Goal: Information Seeking & Learning: Learn about a topic

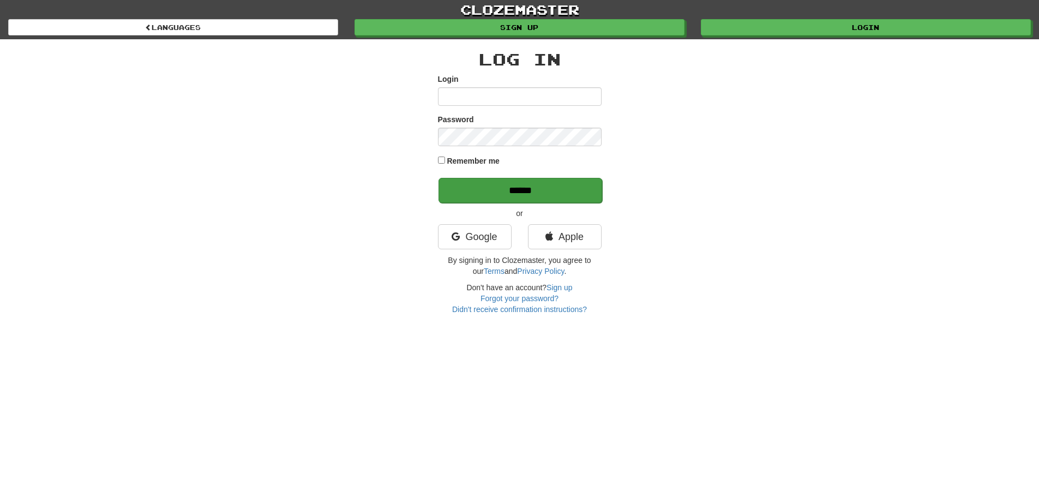
type input "**********"
click at [496, 194] on input "******" at bounding box center [520, 190] width 164 height 25
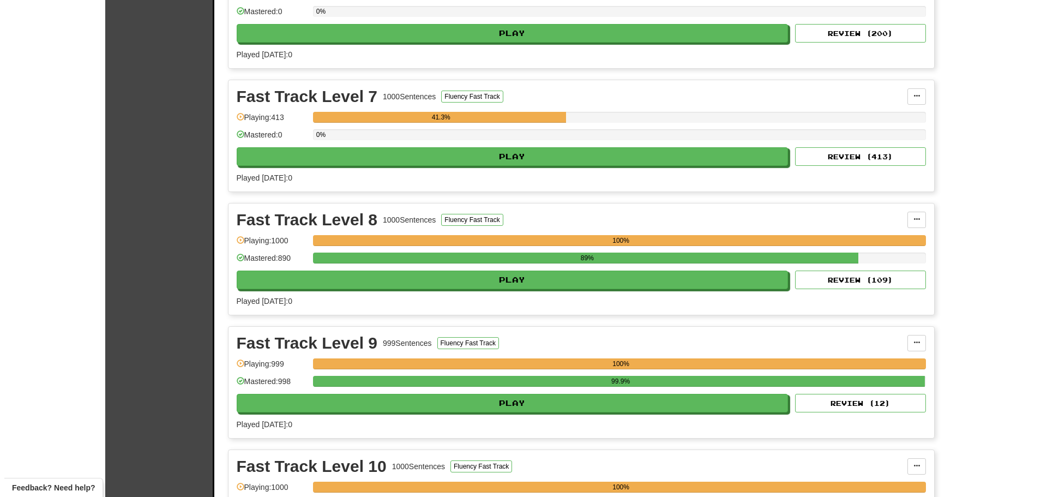
scroll to position [981, 0]
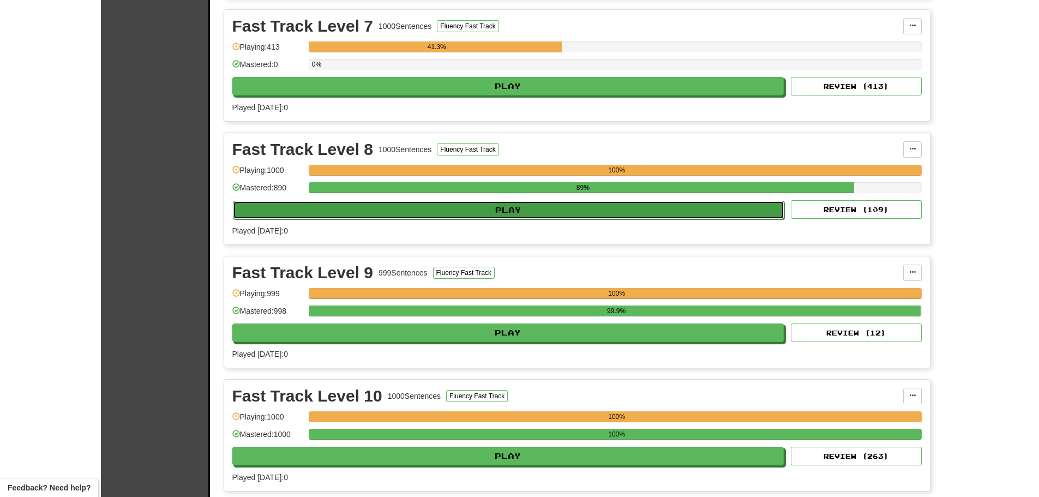
click at [377, 209] on button "Play" at bounding box center [509, 210] width 552 height 19
select select "**"
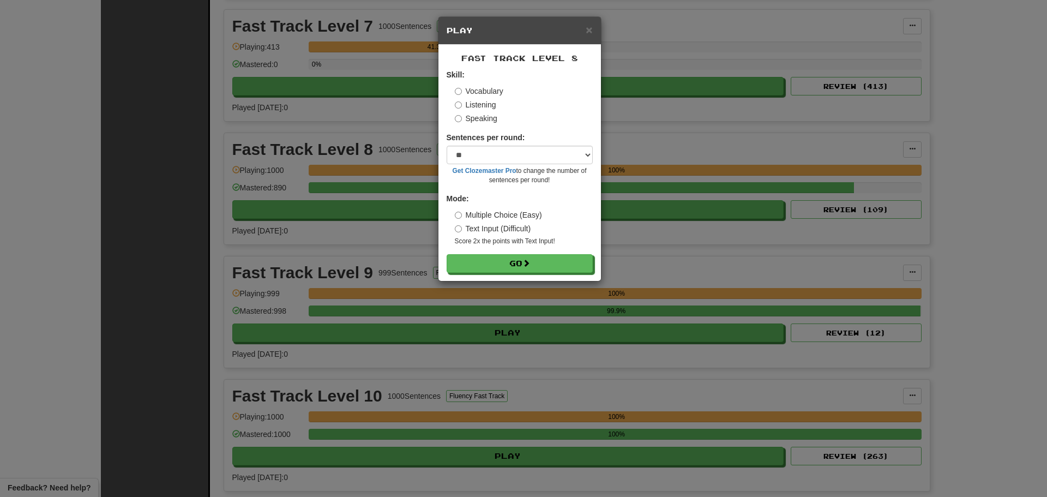
click at [467, 100] on label "Listening" at bounding box center [475, 104] width 41 height 11
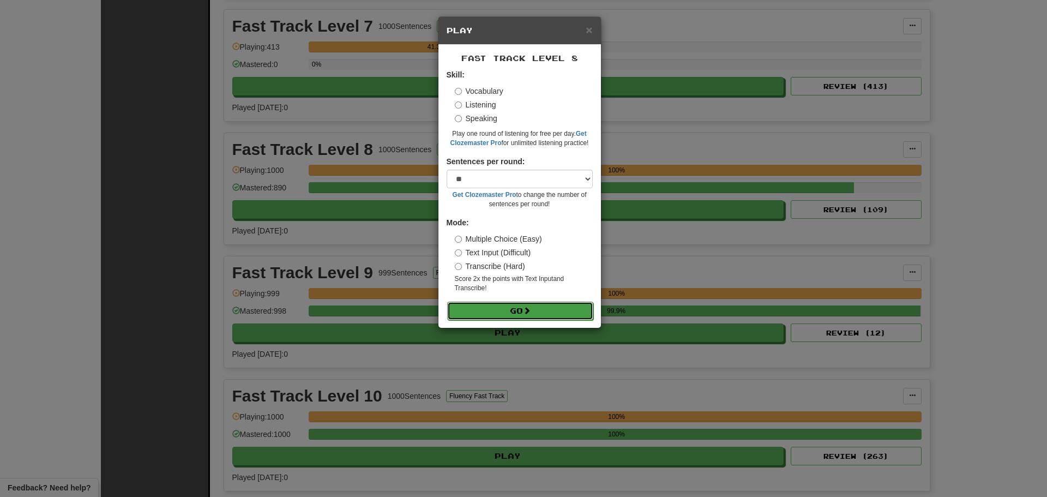
click at [487, 311] on button "Go" at bounding box center [520, 311] width 146 height 19
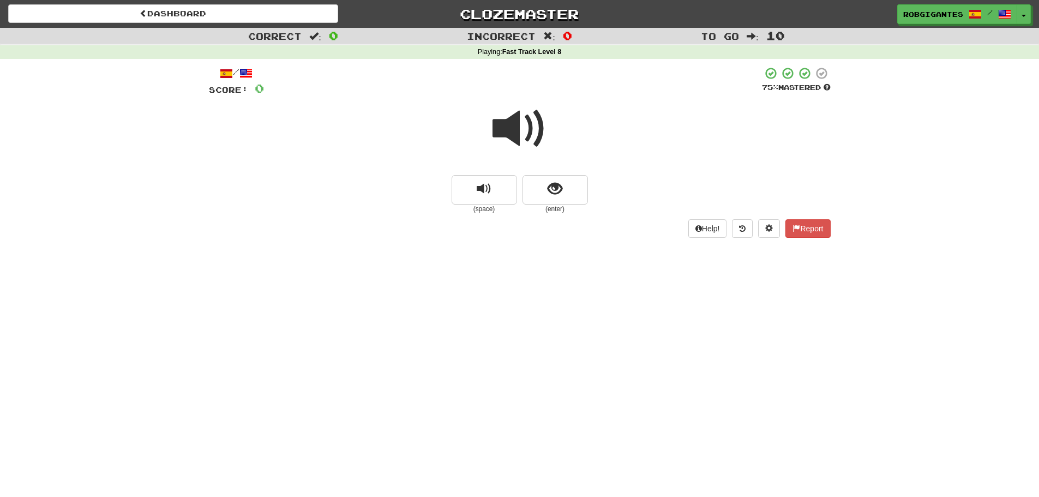
click at [514, 128] on span at bounding box center [519, 128] width 55 height 55
click at [532, 194] on button "show sentence" at bounding box center [554, 189] width 65 height 29
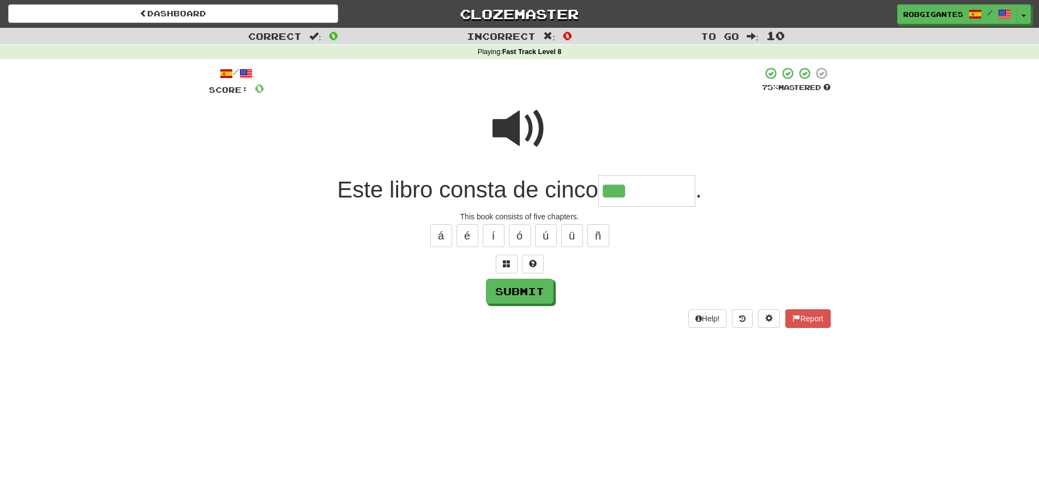
click at [532, 122] on span at bounding box center [519, 128] width 55 height 55
click at [649, 194] on input "***" at bounding box center [646, 191] width 97 height 32
click at [513, 119] on span at bounding box center [519, 128] width 55 height 55
click at [656, 190] on input "***" at bounding box center [646, 191] width 97 height 32
type input "*********"
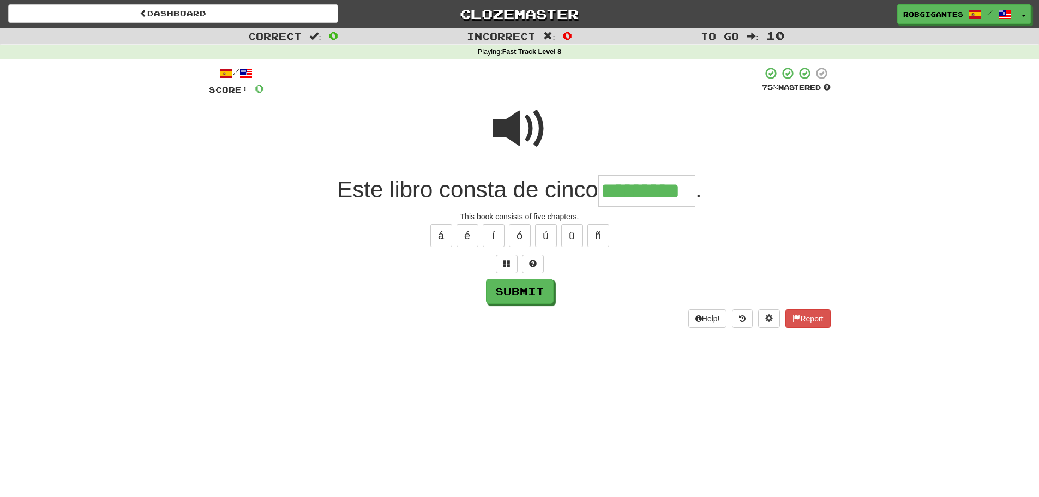
click at [503, 126] on span at bounding box center [519, 128] width 55 height 55
click at [528, 292] on button "Submit" at bounding box center [520, 291] width 68 height 25
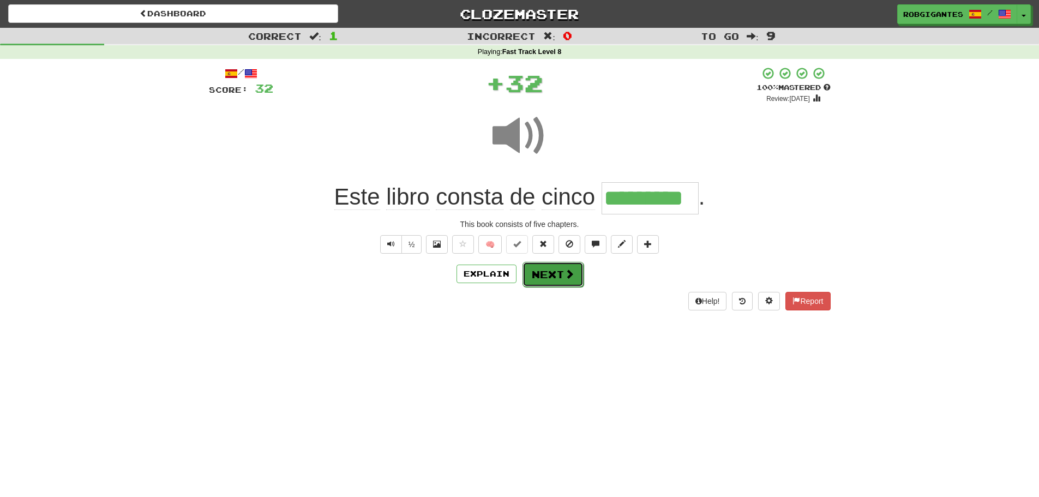
click at [532, 274] on button "Next" at bounding box center [552, 274] width 61 height 25
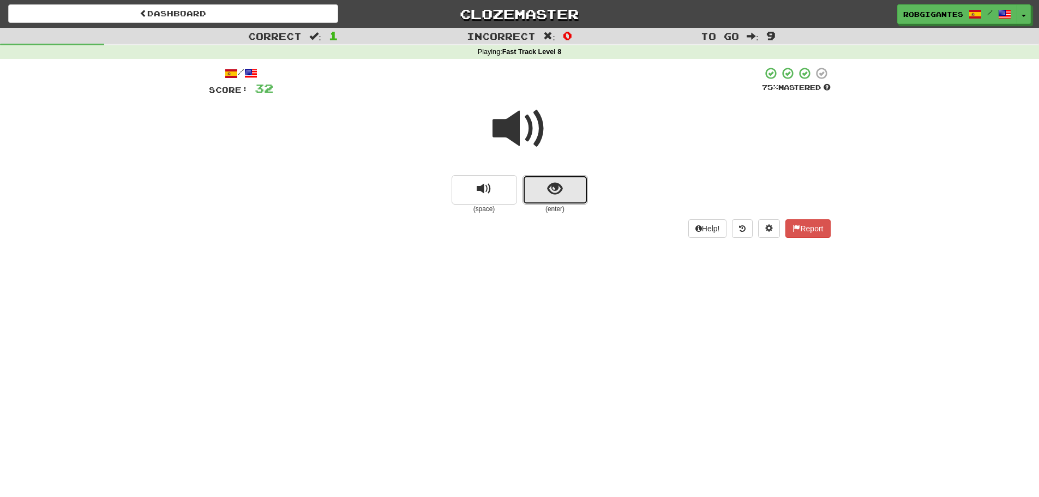
click at [536, 189] on button "show sentence" at bounding box center [554, 189] width 65 height 29
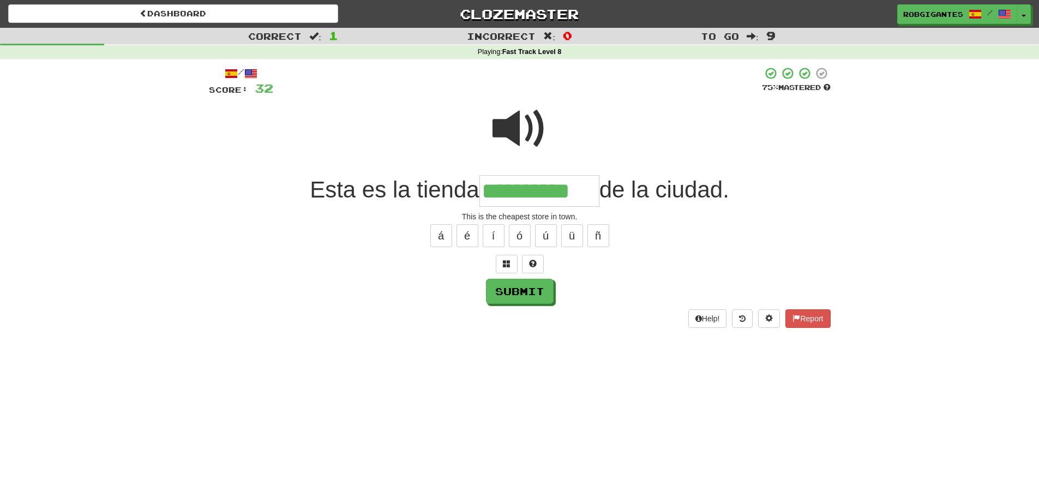
type input "**********"
click at [509, 125] on span at bounding box center [519, 128] width 55 height 55
click at [501, 120] on span at bounding box center [519, 128] width 55 height 55
click at [508, 290] on button "Submit" at bounding box center [520, 291] width 68 height 25
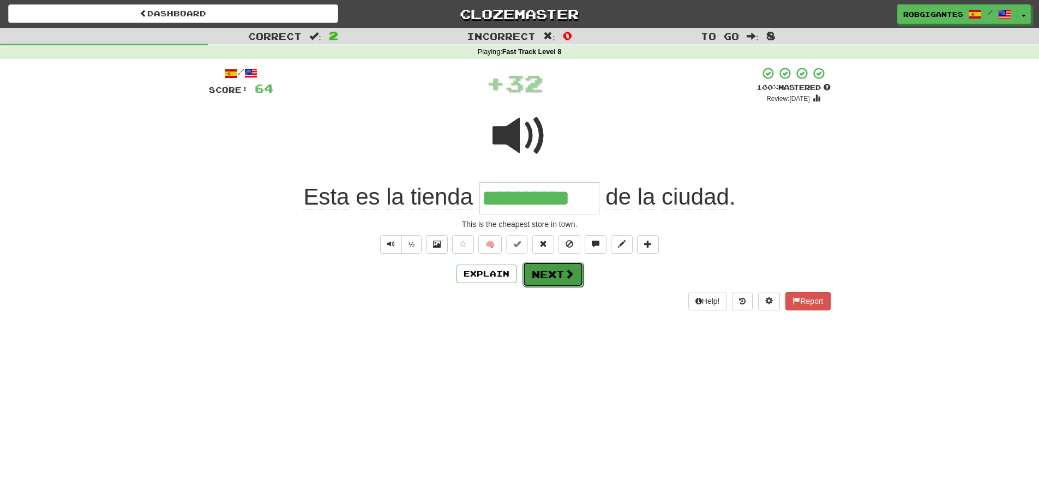
click at [554, 277] on button "Next" at bounding box center [552, 274] width 61 height 25
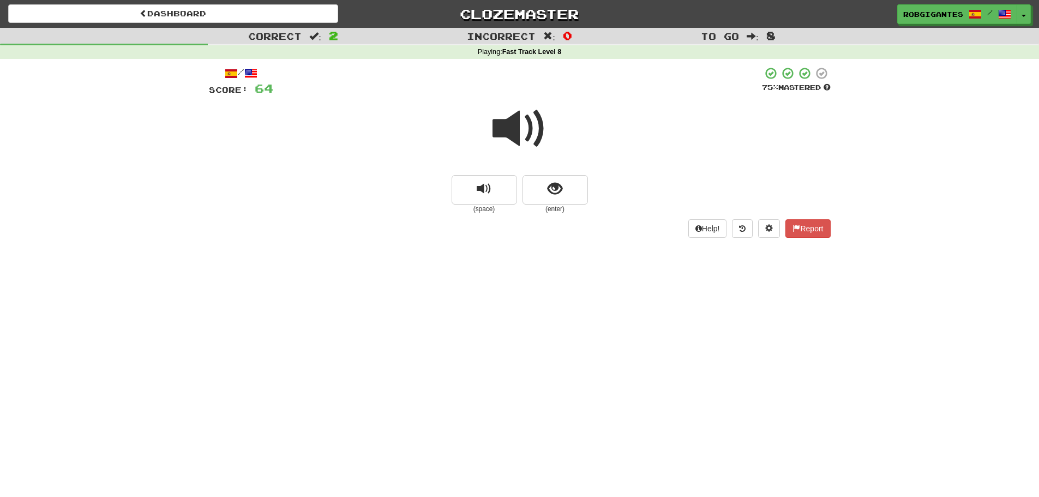
click at [500, 130] on span at bounding box center [519, 128] width 55 height 55
click at [534, 189] on button "show sentence" at bounding box center [554, 189] width 65 height 29
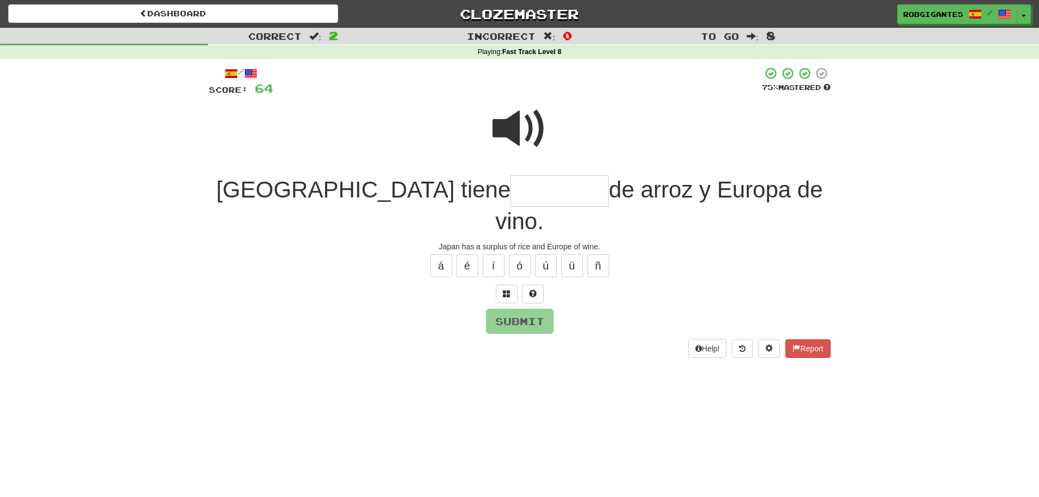
click at [514, 122] on span at bounding box center [519, 128] width 55 height 55
click at [522, 122] on span at bounding box center [519, 128] width 55 height 55
click at [519, 124] on span at bounding box center [519, 128] width 55 height 55
click at [510, 193] on input "text" at bounding box center [559, 191] width 98 height 32
click at [524, 120] on span at bounding box center [519, 128] width 55 height 55
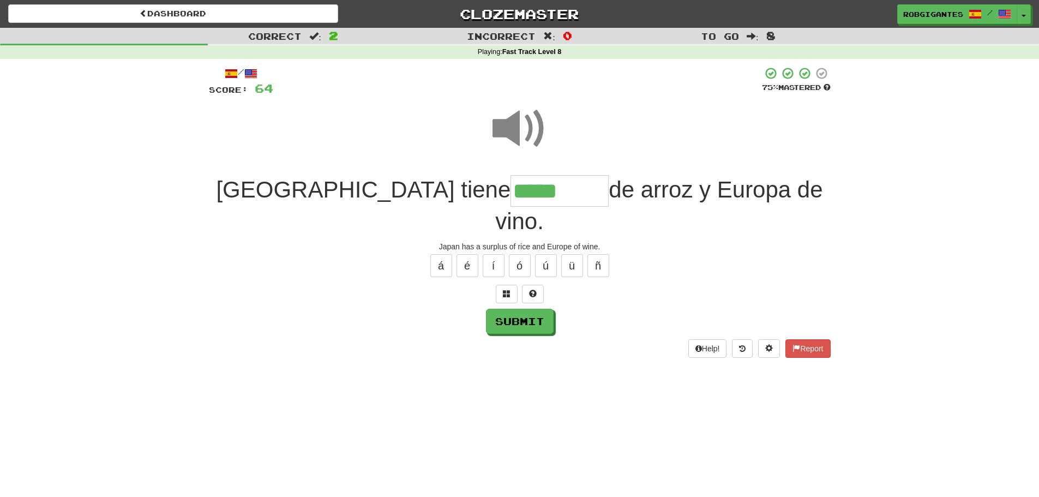
click at [494, 131] on span at bounding box center [519, 128] width 55 height 55
click at [509, 125] on span at bounding box center [519, 128] width 55 height 55
click at [506, 125] on span at bounding box center [519, 128] width 55 height 55
click at [510, 192] on input "*****" at bounding box center [559, 191] width 98 height 32
click at [531, 290] on span at bounding box center [533, 294] width 8 height 8
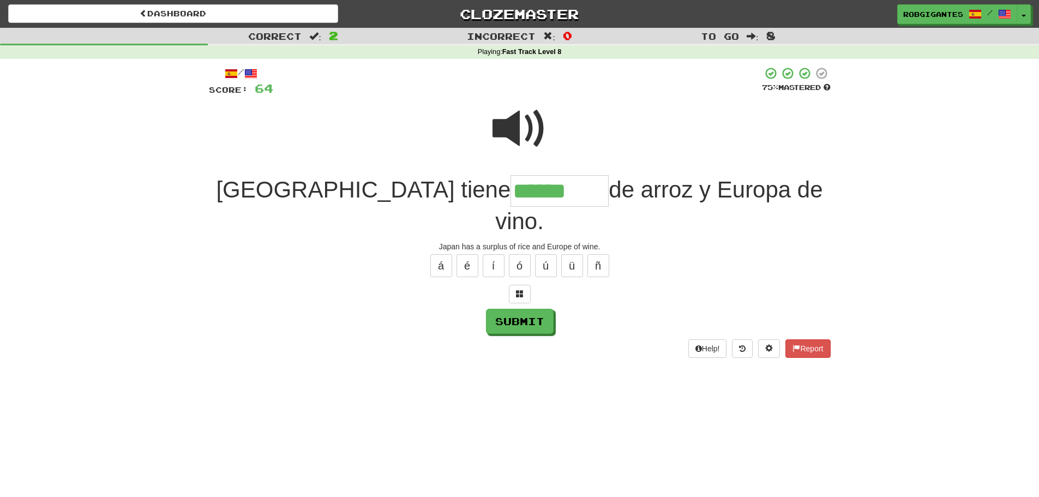
click at [517, 126] on span at bounding box center [519, 128] width 55 height 55
click at [510, 191] on input "******" at bounding box center [559, 191] width 98 height 32
click at [506, 126] on span at bounding box center [519, 128] width 55 height 55
click at [515, 129] on span at bounding box center [519, 128] width 55 height 55
click at [521, 290] on span at bounding box center [520, 294] width 8 height 8
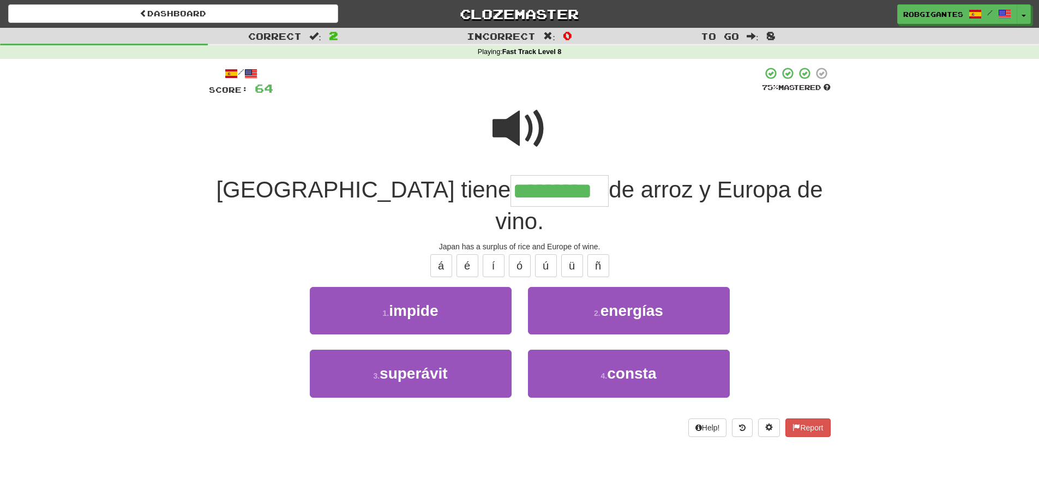
type input "*********"
click at [505, 123] on span at bounding box center [519, 128] width 55 height 55
click at [504, 121] on span at bounding box center [519, 128] width 55 height 55
click at [499, 128] on span at bounding box center [519, 128] width 55 height 55
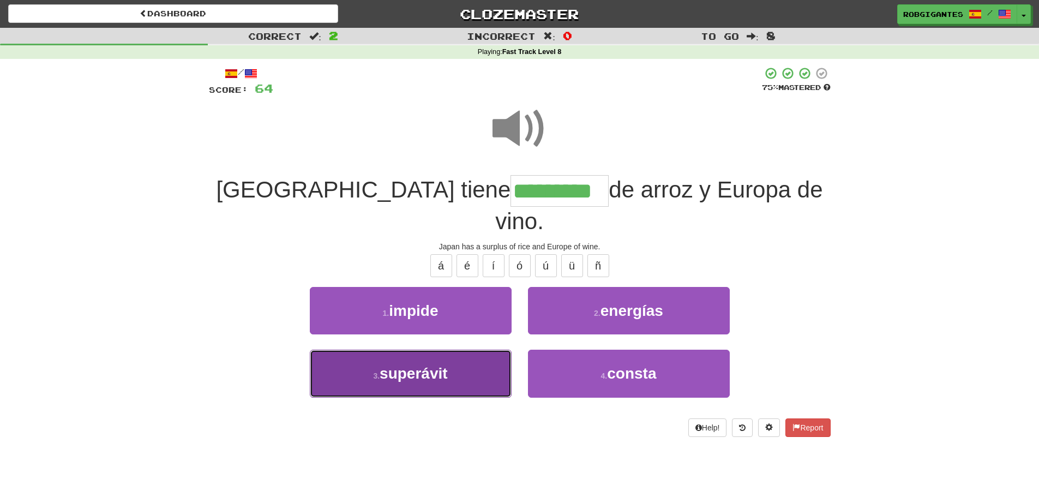
click at [442, 365] on span "superávit" at bounding box center [413, 373] width 68 height 17
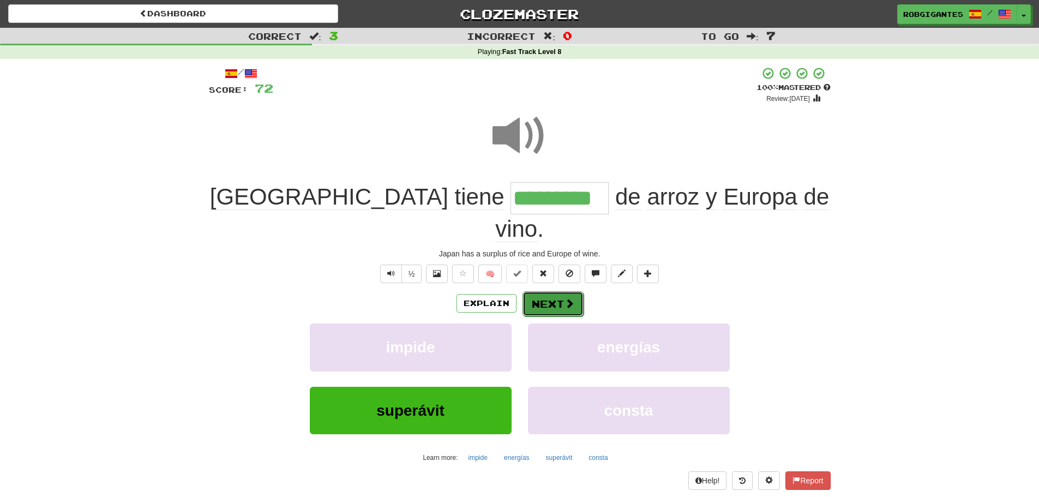
click at [553, 291] on button "Next" at bounding box center [552, 303] width 61 height 25
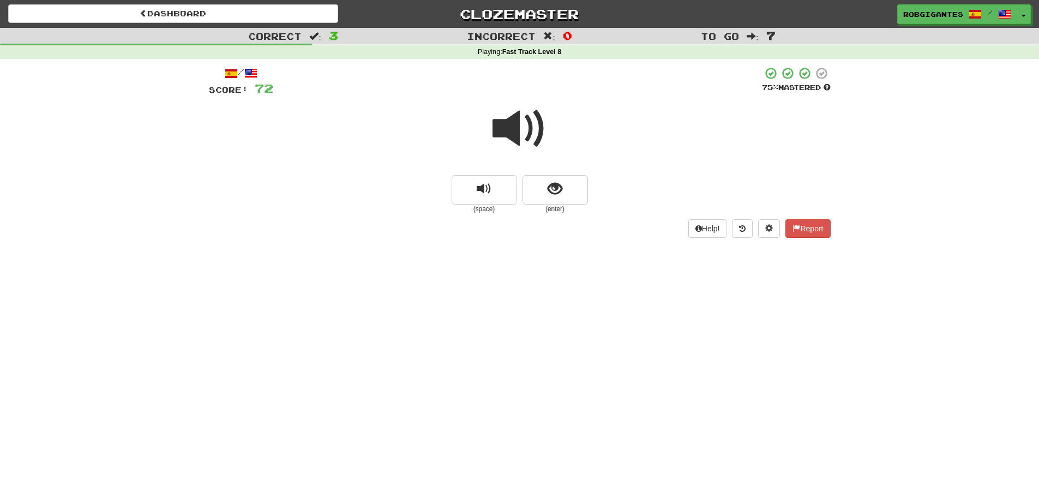
click at [514, 126] on span at bounding box center [519, 128] width 55 height 55
click at [509, 128] on span at bounding box center [519, 128] width 55 height 55
click at [504, 126] on span at bounding box center [519, 128] width 55 height 55
click at [526, 189] on button "show sentence" at bounding box center [554, 189] width 65 height 29
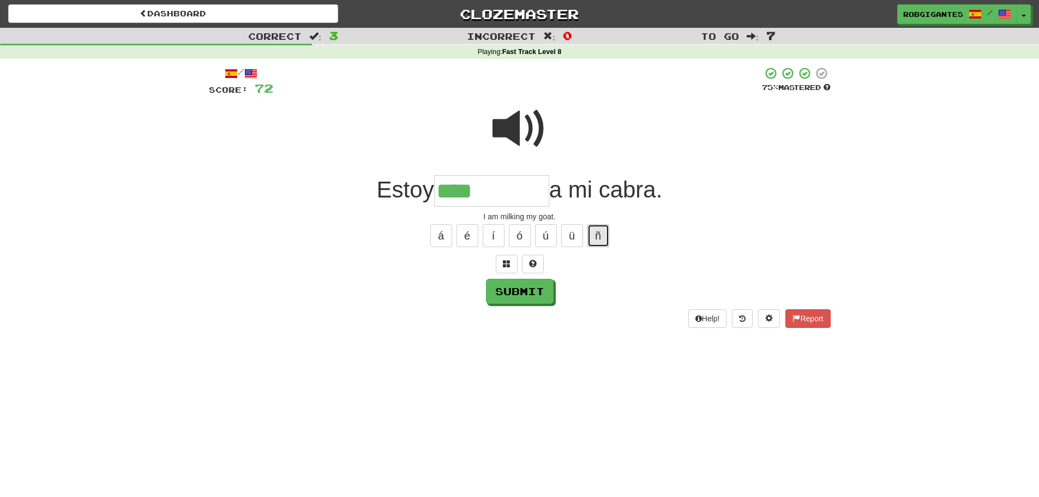
click at [602, 239] on button "ñ" at bounding box center [598, 235] width 22 height 23
type input "*********"
click at [513, 128] on span at bounding box center [519, 128] width 55 height 55
click at [507, 124] on span at bounding box center [519, 128] width 55 height 55
click at [508, 291] on button "Submit" at bounding box center [520, 291] width 68 height 25
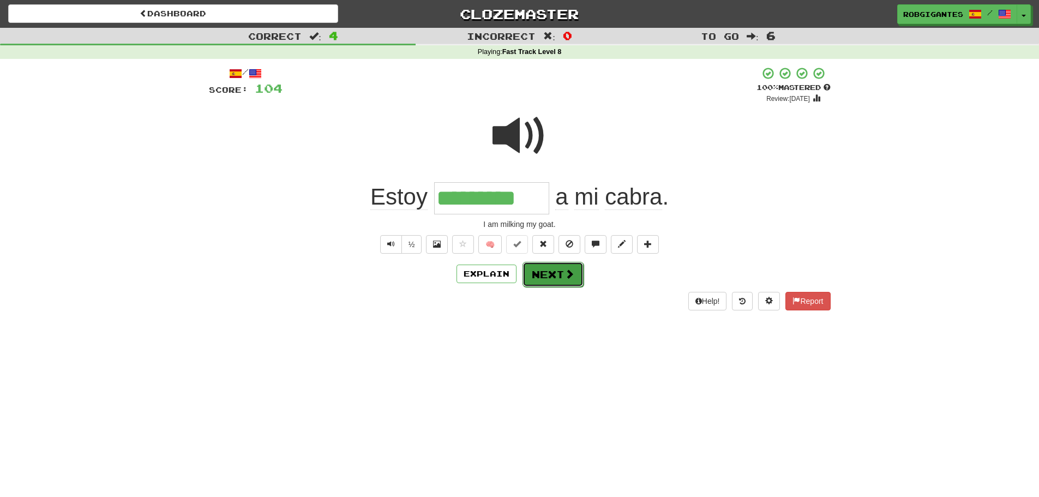
click at [536, 274] on button "Next" at bounding box center [552, 274] width 61 height 25
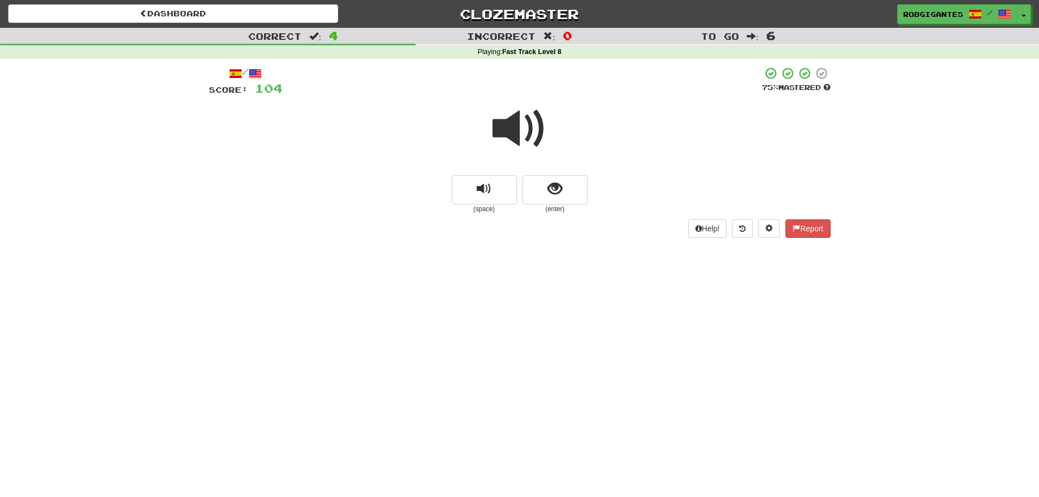
click at [514, 131] on span at bounding box center [519, 128] width 55 height 55
click at [513, 126] on span at bounding box center [519, 128] width 55 height 55
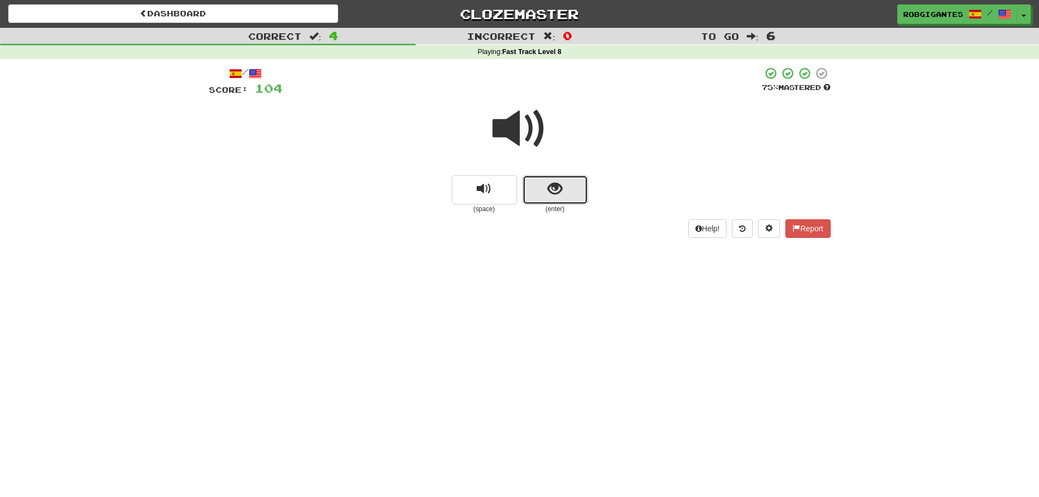
click at [538, 188] on button "show sentence" at bounding box center [554, 189] width 65 height 29
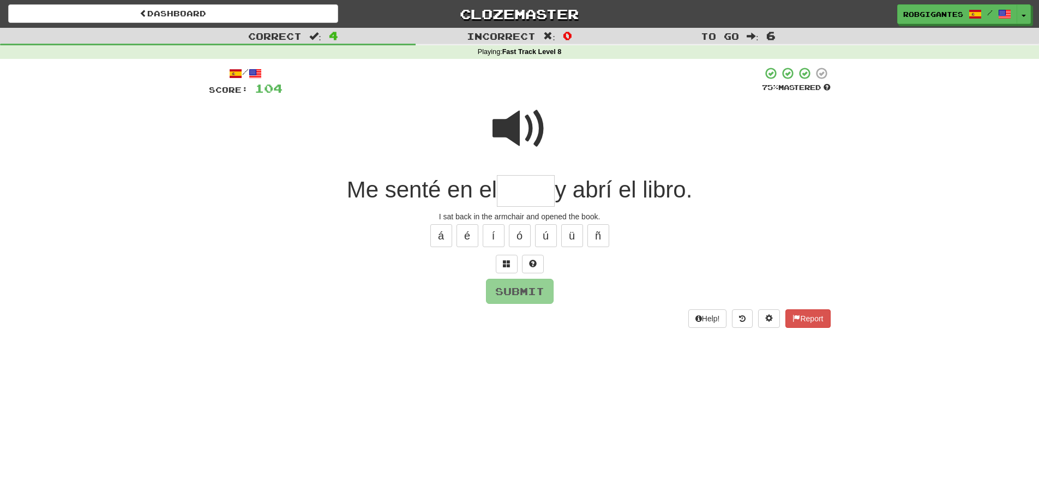
click at [512, 128] on span at bounding box center [519, 128] width 55 height 55
click at [516, 188] on input "text" at bounding box center [526, 191] width 58 height 32
type input "******"
click at [511, 126] on span at bounding box center [519, 128] width 55 height 55
click at [498, 138] on span at bounding box center [519, 128] width 55 height 55
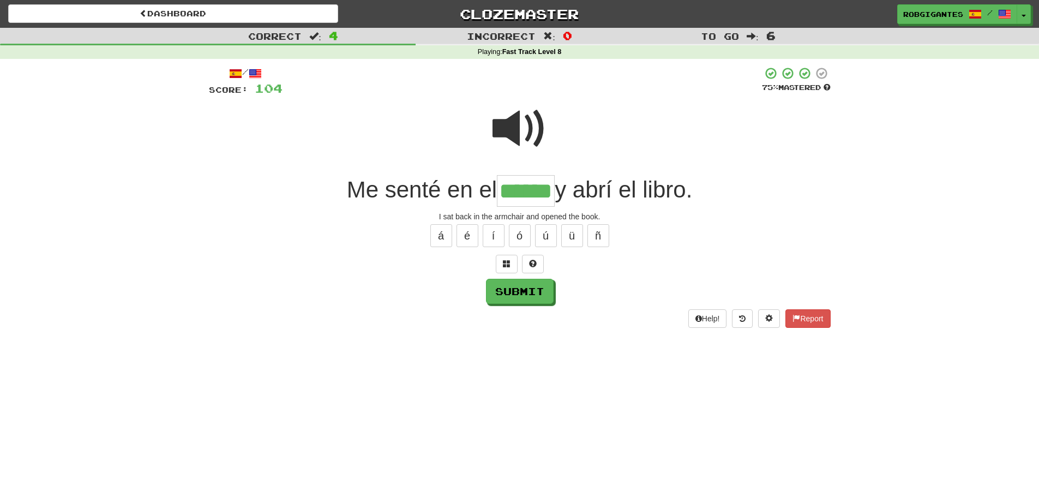
click at [510, 127] on span at bounding box center [519, 128] width 55 height 55
click at [498, 128] on span at bounding box center [519, 128] width 55 height 55
click at [505, 291] on button "Submit" at bounding box center [520, 291] width 68 height 25
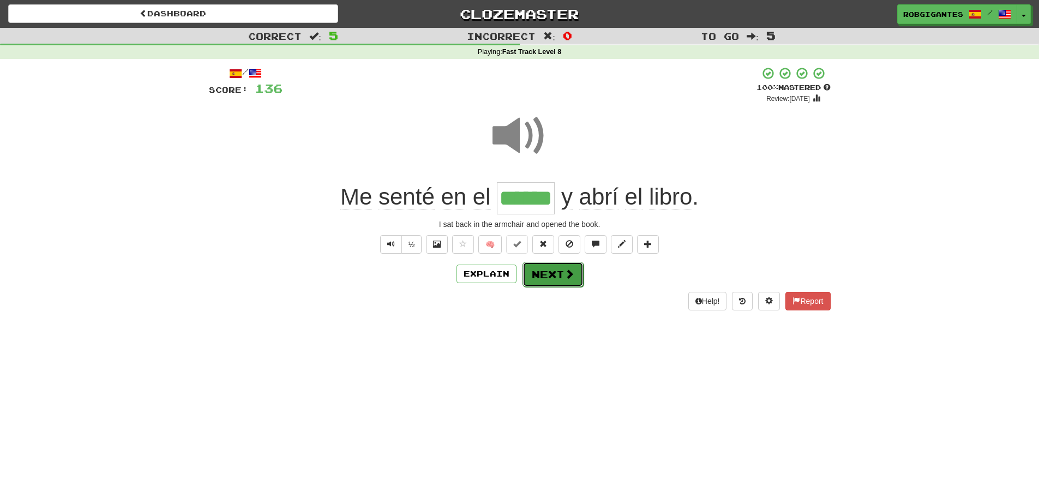
click at [541, 279] on button "Next" at bounding box center [552, 274] width 61 height 25
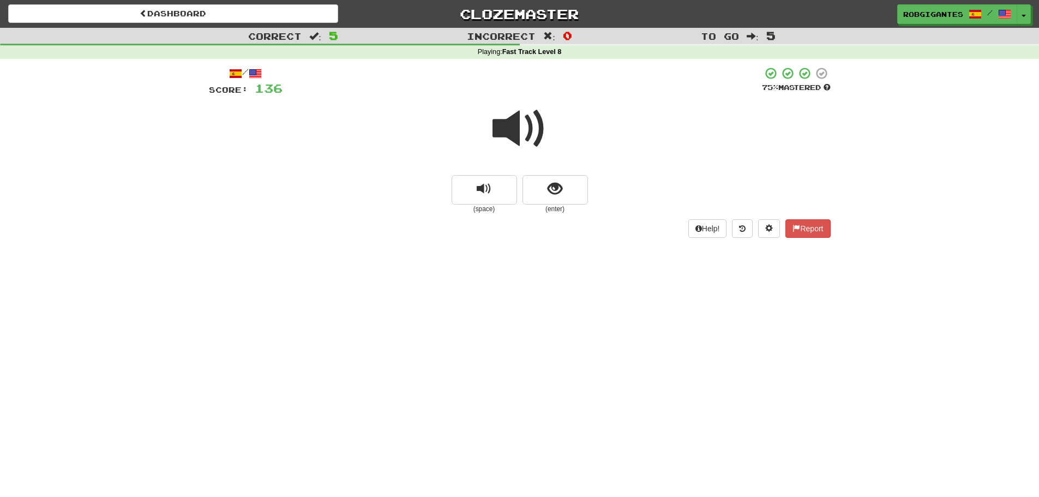
click at [497, 142] on span at bounding box center [519, 128] width 55 height 55
click at [496, 125] on span at bounding box center [519, 128] width 55 height 55
click at [495, 125] on span at bounding box center [519, 128] width 55 height 55
click at [502, 129] on span at bounding box center [519, 128] width 55 height 55
click at [536, 189] on button "show sentence" at bounding box center [554, 189] width 65 height 29
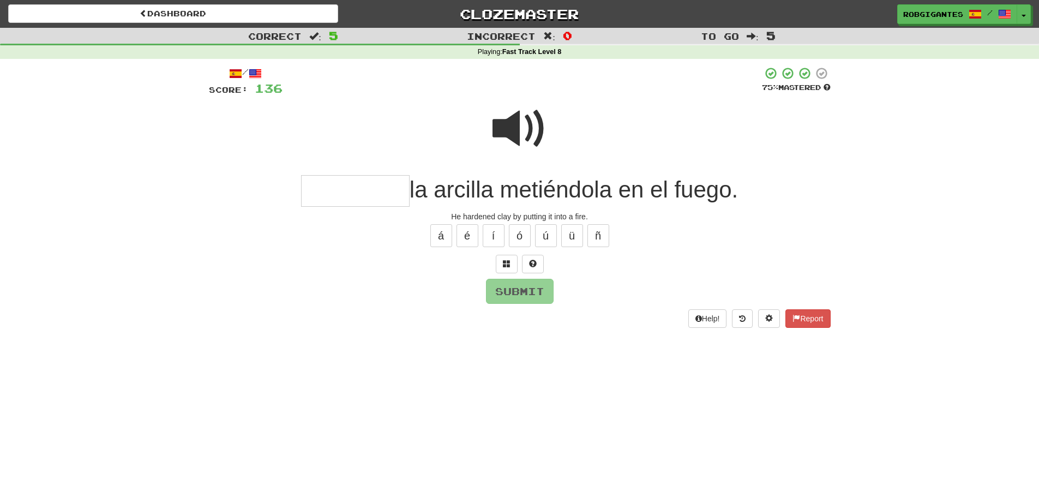
click at [507, 132] on span at bounding box center [519, 128] width 55 height 55
click at [339, 187] on input "text" at bounding box center [355, 191] width 108 height 32
click at [520, 123] on span at bounding box center [519, 128] width 55 height 55
click at [520, 125] on span at bounding box center [519, 128] width 55 height 55
click at [379, 190] on input "*****" at bounding box center [355, 191] width 108 height 32
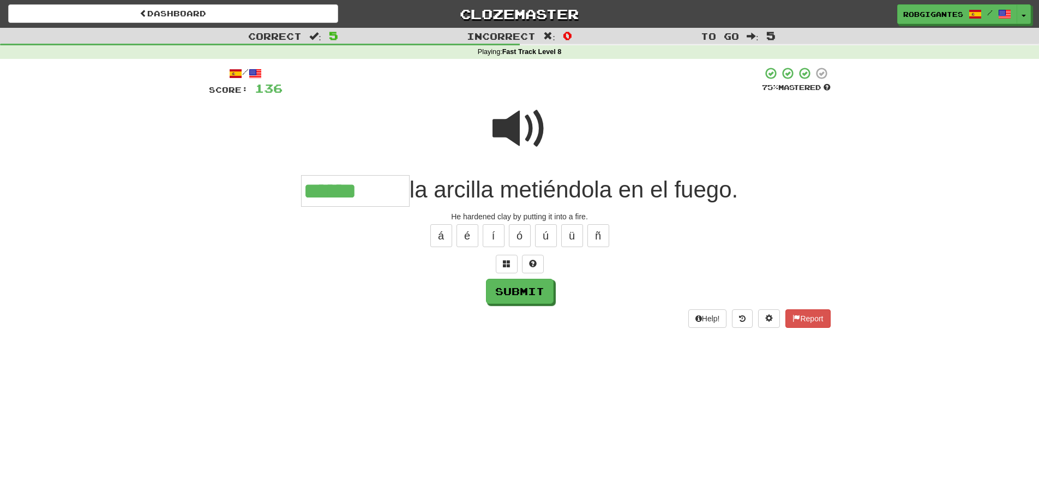
click at [508, 122] on span at bounding box center [519, 128] width 55 height 55
click at [384, 188] on input "******" at bounding box center [355, 191] width 108 height 32
type input "*********"
click at [516, 126] on span at bounding box center [519, 128] width 55 height 55
click at [515, 124] on span at bounding box center [519, 128] width 55 height 55
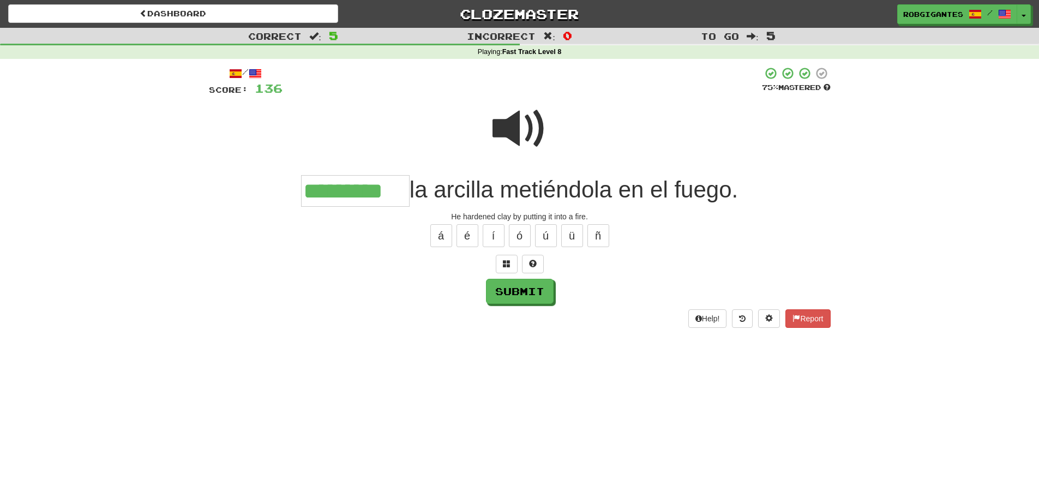
click at [512, 119] on span at bounding box center [519, 128] width 55 height 55
click at [511, 129] on span at bounding box center [519, 128] width 55 height 55
click at [514, 127] on span at bounding box center [519, 128] width 55 height 55
click at [524, 291] on button "Submit" at bounding box center [520, 291] width 68 height 25
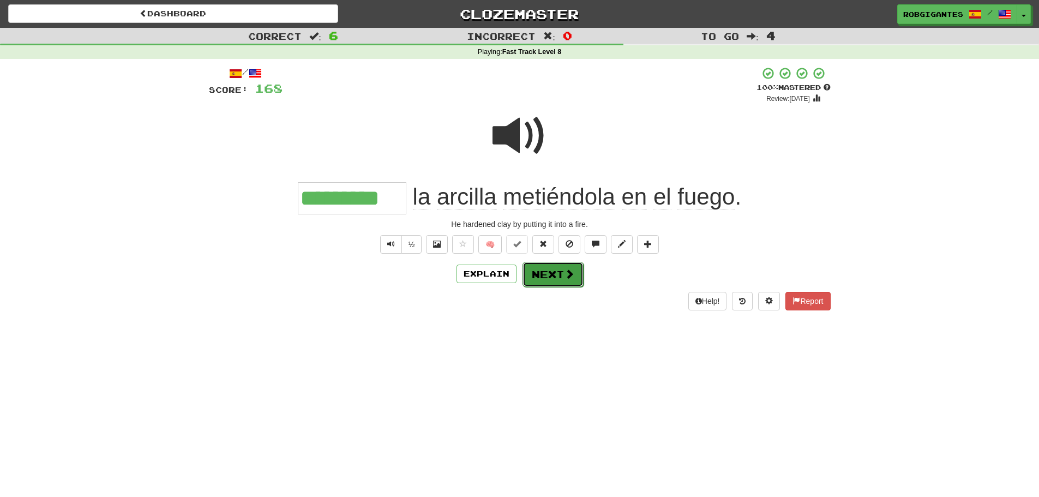
click at [539, 278] on button "Next" at bounding box center [552, 274] width 61 height 25
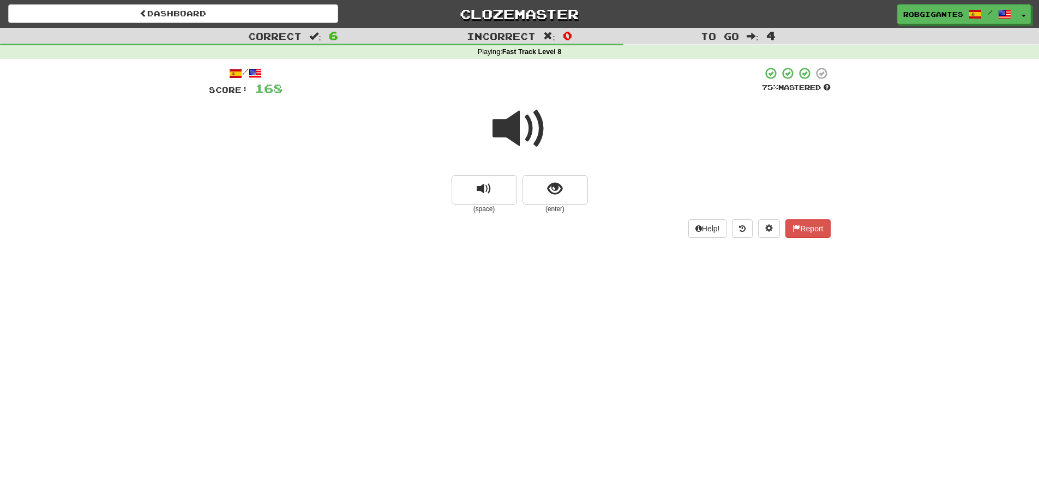
click at [499, 133] on span at bounding box center [519, 128] width 55 height 55
click at [504, 132] on span at bounding box center [519, 128] width 55 height 55
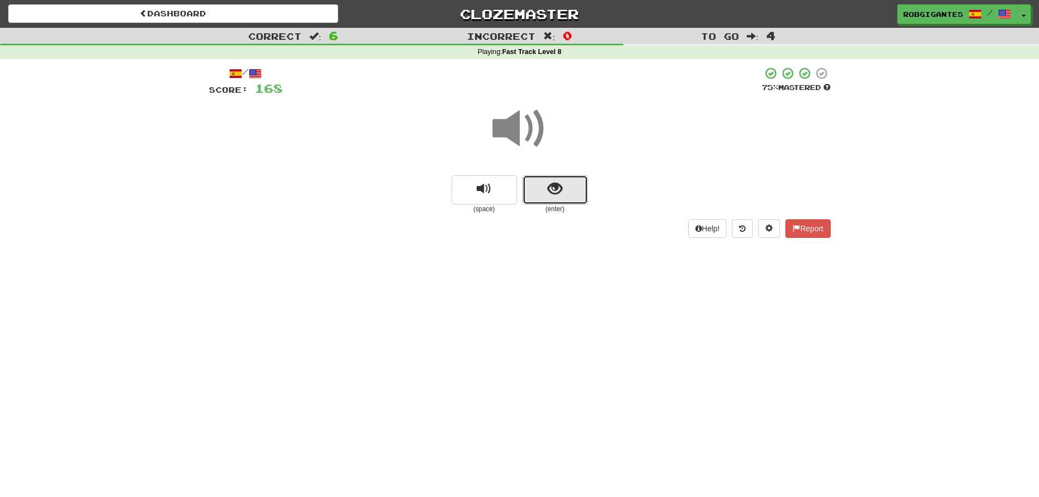
click at [545, 184] on button "show sentence" at bounding box center [554, 189] width 65 height 29
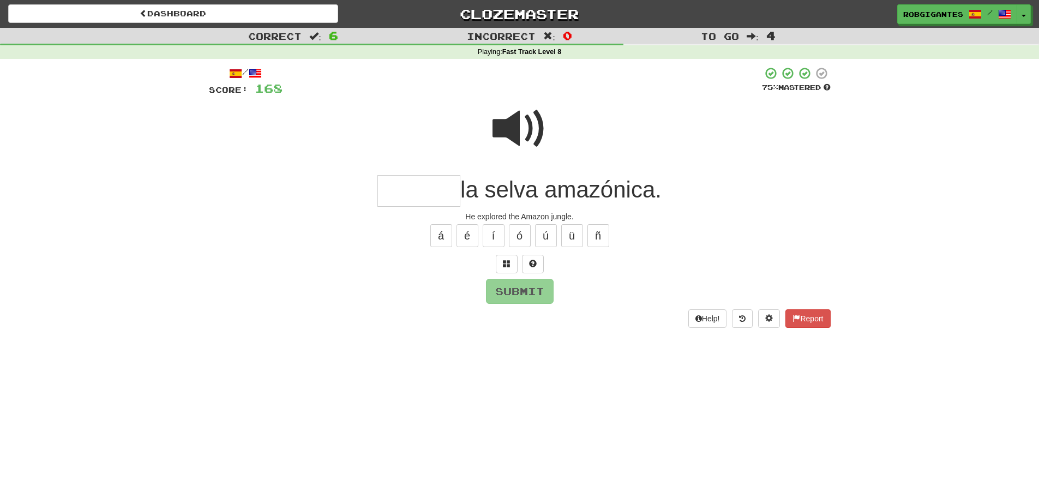
click at [508, 120] on span at bounding box center [519, 128] width 55 height 55
click at [390, 194] on input "text" at bounding box center [418, 191] width 83 height 32
type input "*******"
click at [504, 122] on span at bounding box center [519, 128] width 55 height 55
click at [507, 126] on span at bounding box center [519, 128] width 55 height 55
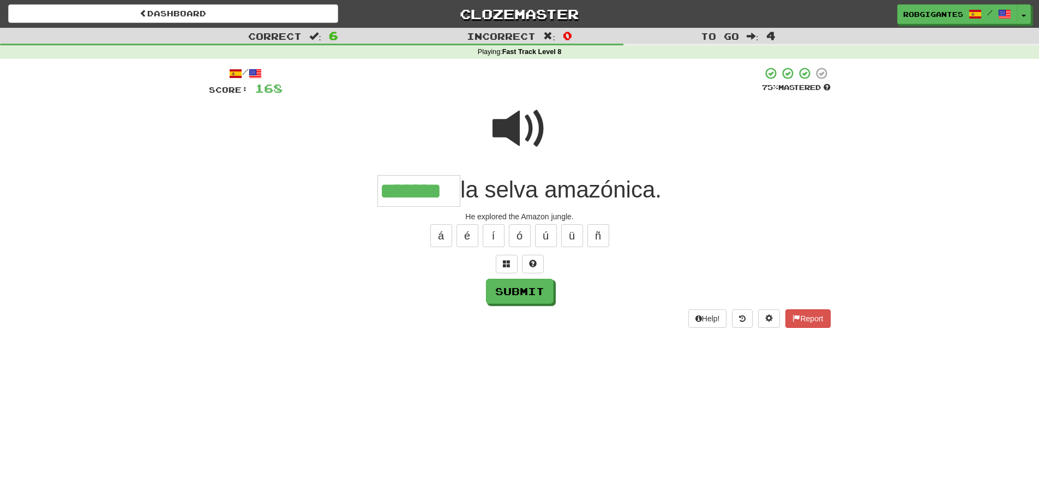
click at [513, 126] on span at bounding box center [519, 128] width 55 height 55
click at [526, 291] on button "Submit" at bounding box center [520, 291] width 68 height 25
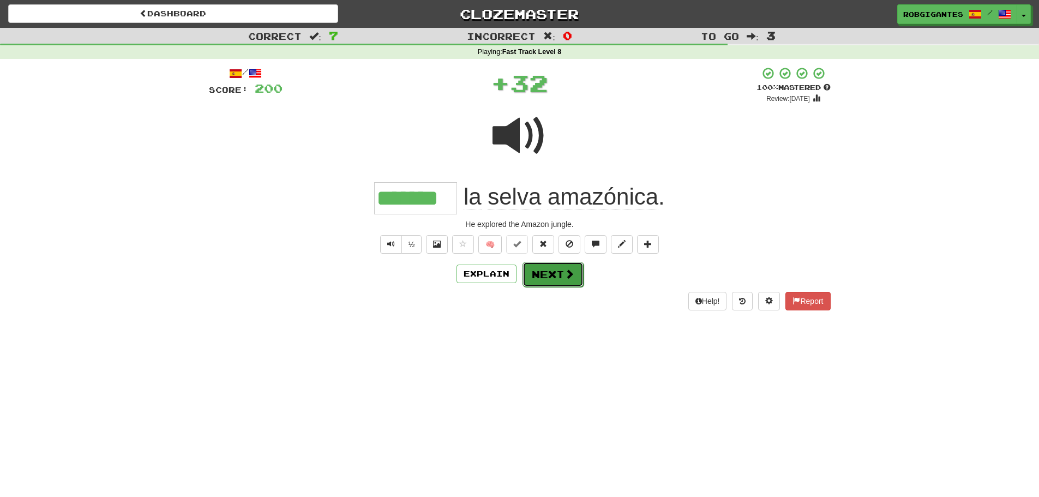
click at [551, 278] on button "Next" at bounding box center [552, 274] width 61 height 25
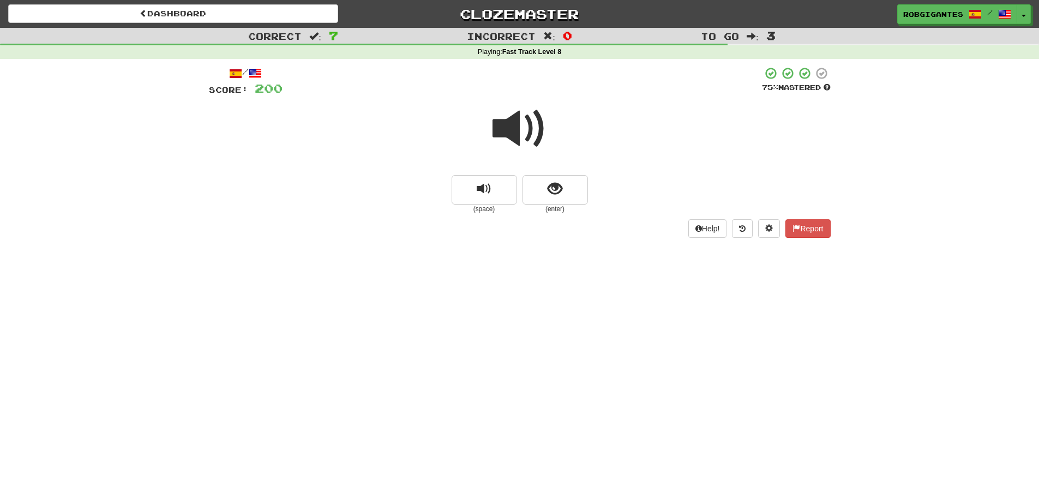
click at [509, 128] on span at bounding box center [519, 128] width 55 height 55
click at [541, 192] on button "show sentence" at bounding box center [554, 189] width 65 height 29
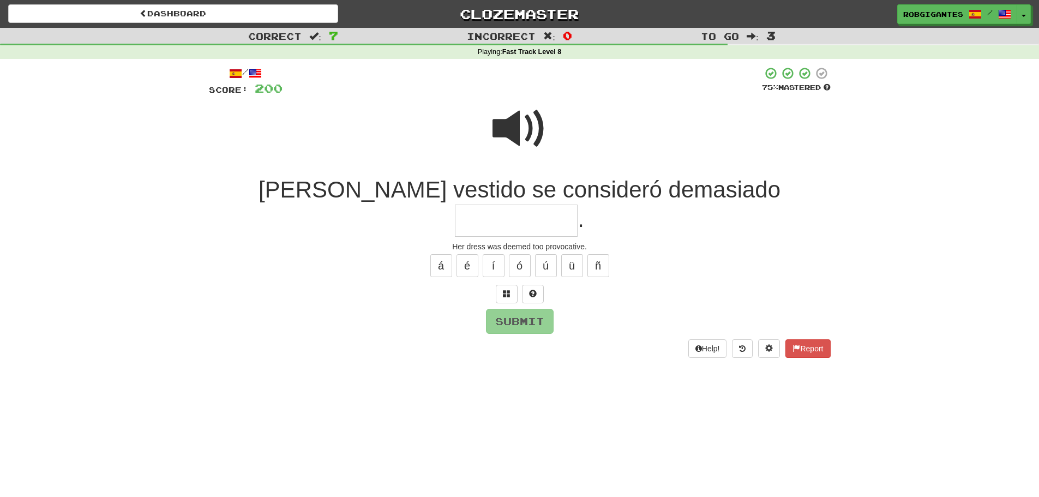
click at [513, 127] on span at bounding box center [519, 128] width 55 height 55
click at [577, 204] on input "text" at bounding box center [516, 220] width 123 height 32
type input "**********"
click at [512, 129] on span at bounding box center [519, 128] width 55 height 55
click at [499, 129] on span at bounding box center [519, 128] width 55 height 55
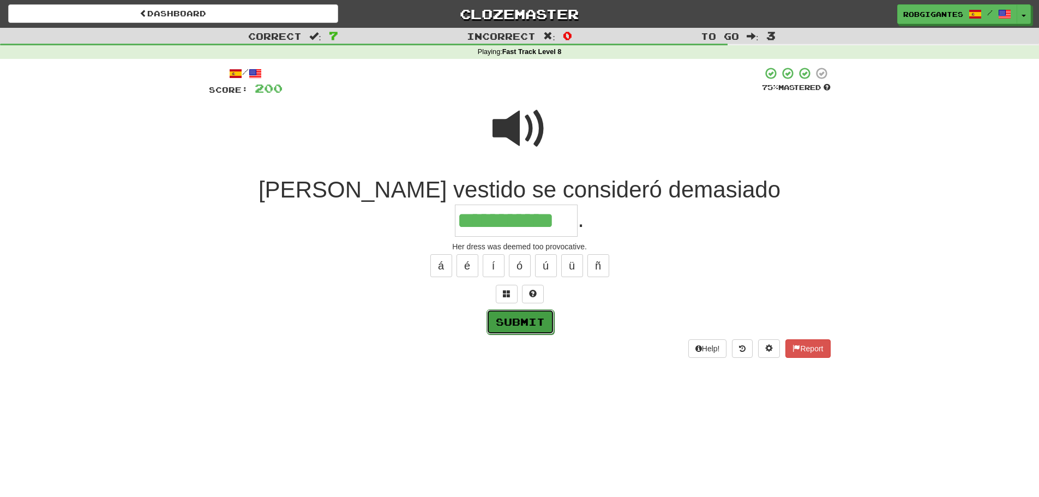
click at [508, 309] on button "Submit" at bounding box center [520, 321] width 68 height 25
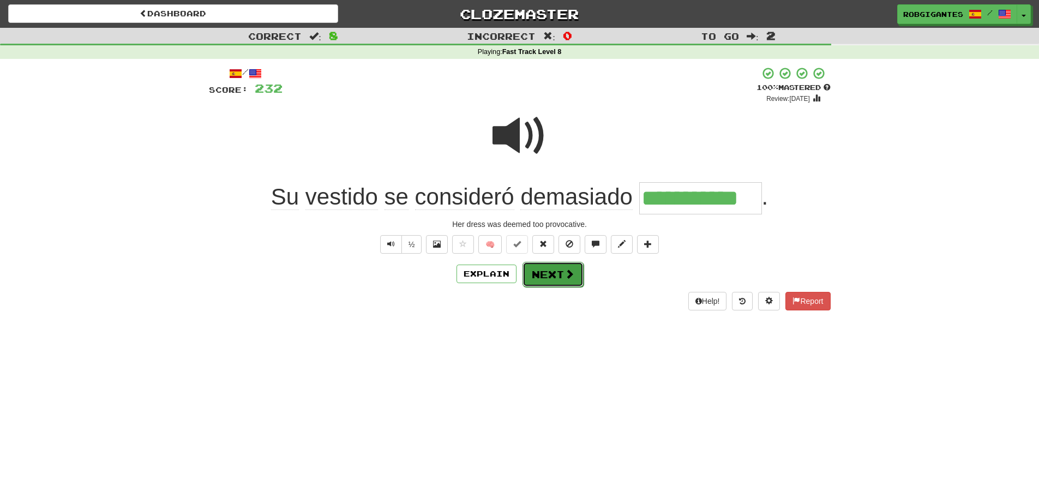
click at [571, 273] on span at bounding box center [569, 274] width 10 height 10
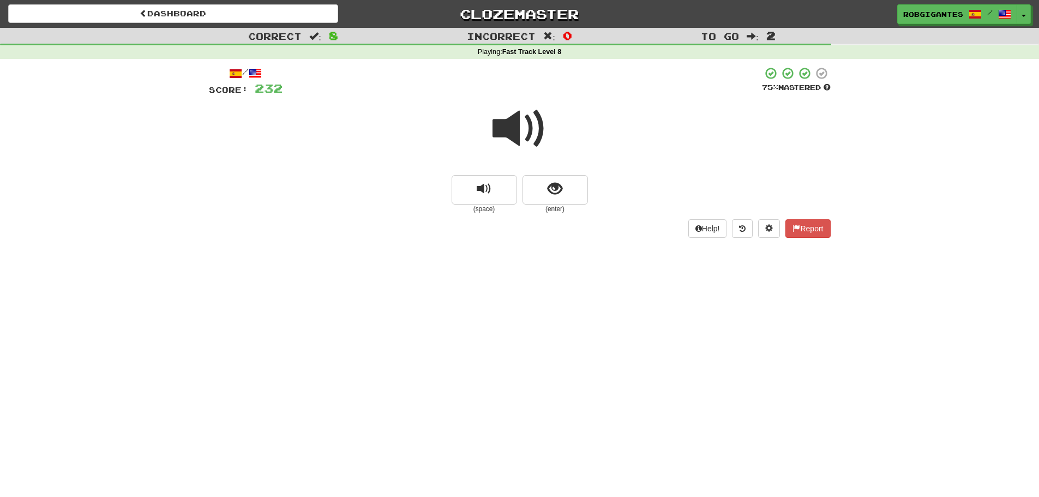
click at [516, 125] on span at bounding box center [519, 128] width 55 height 55
click at [532, 195] on button "show sentence" at bounding box center [554, 189] width 65 height 29
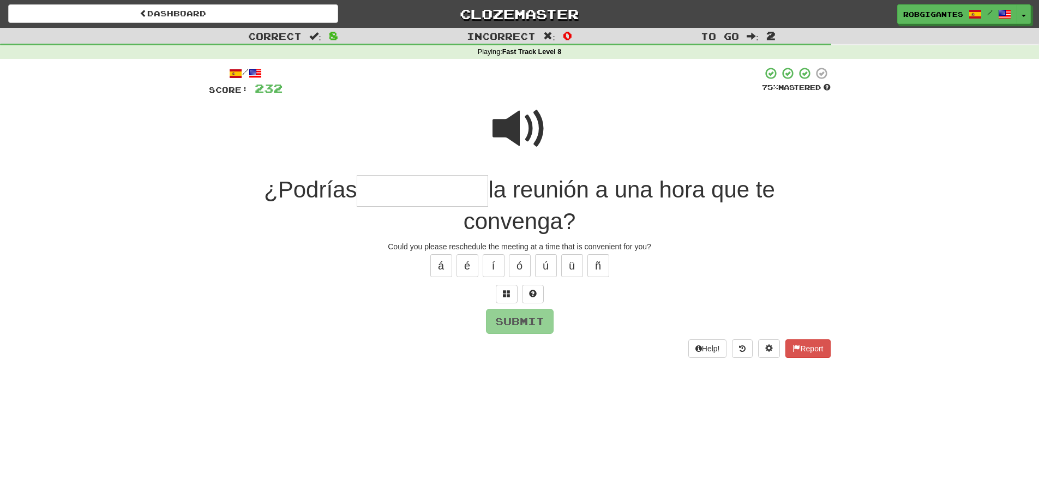
click at [504, 129] on span at bounding box center [519, 128] width 55 height 55
click at [396, 196] on input "text" at bounding box center [422, 191] width 131 height 32
click at [492, 128] on span at bounding box center [519, 128] width 55 height 55
click at [372, 184] on input "text" at bounding box center [422, 191] width 131 height 32
type input "**********"
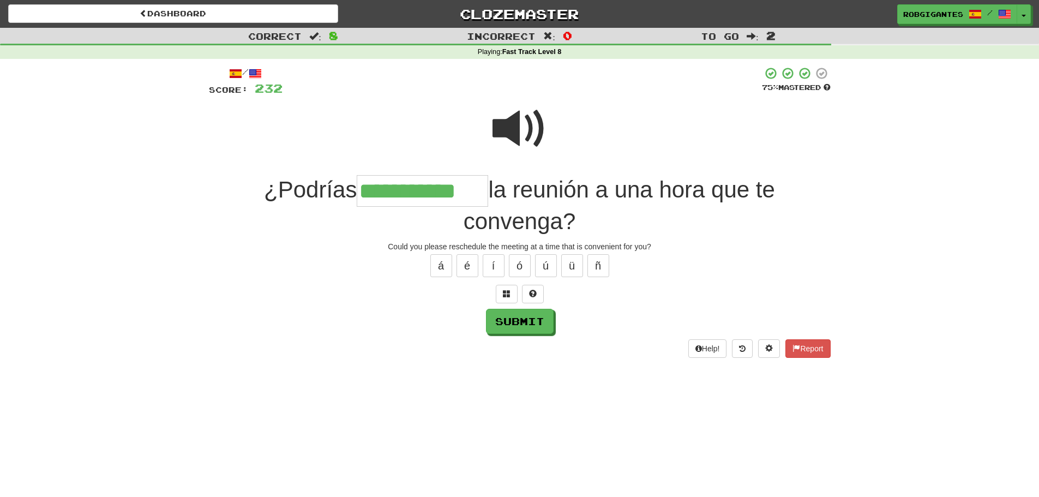
click at [514, 133] on span at bounding box center [519, 128] width 55 height 55
click at [512, 129] on span at bounding box center [519, 128] width 55 height 55
click at [511, 320] on button "Submit" at bounding box center [520, 321] width 68 height 25
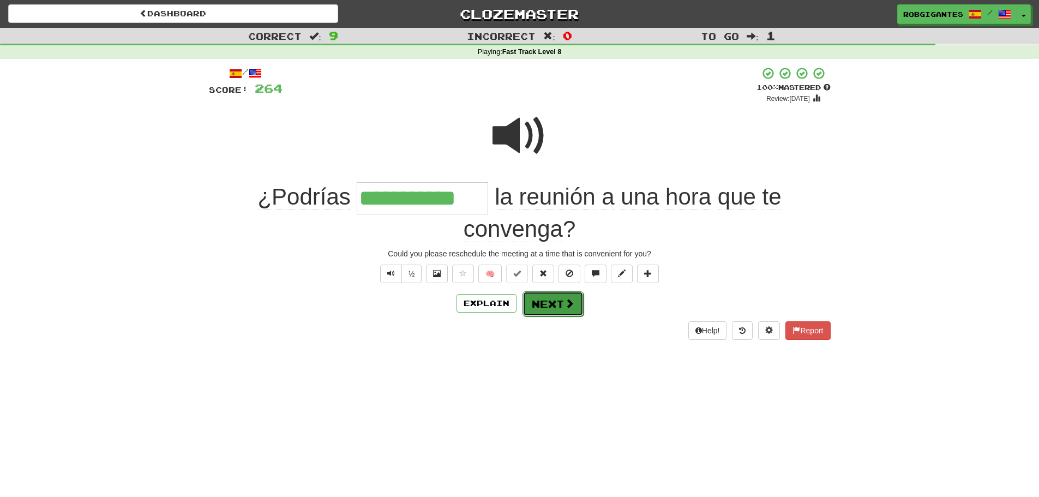
click at [550, 307] on button "Next" at bounding box center [552, 303] width 61 height 25
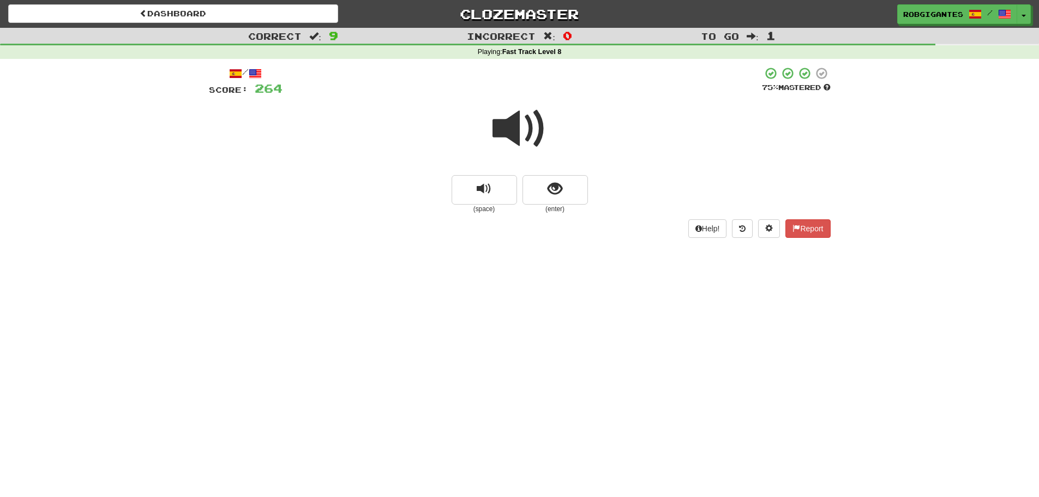
click at [514, 126] on span at bounding box center [519, 128] width 55 height 55
click at [511, 126] on span at bounding box center [519, 128] width 55 height 55
click at [542, 191] on button "show sentence" at bounding box center [554, 189] width 65 height 29
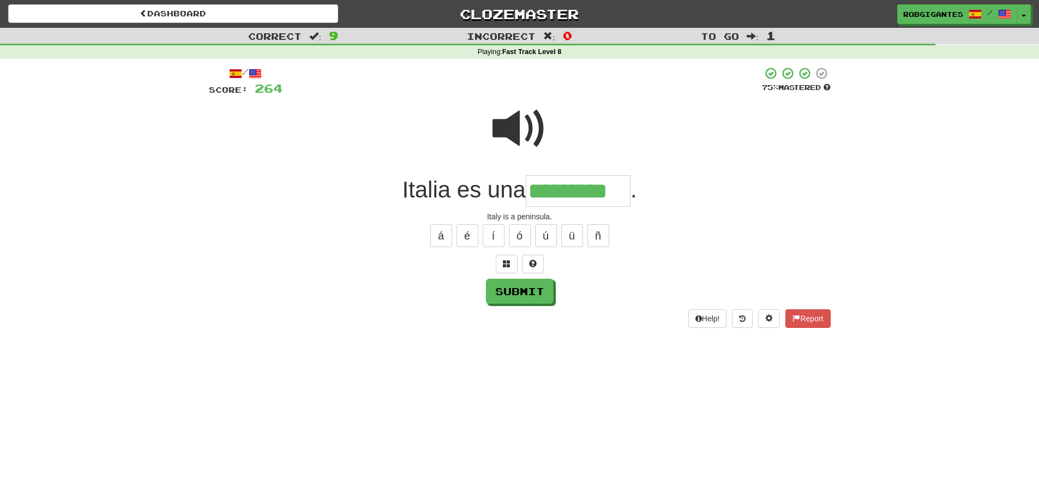
type input "*********"
click at [516, 123] on span at bounding box center [519, 128] width 55 height 55
click at [516, 122] on span at bounding box center [519, 128] width 55 height 55
click at [507, 290] on button "Submit" at bounding box center [520, 291] width 68 height 25
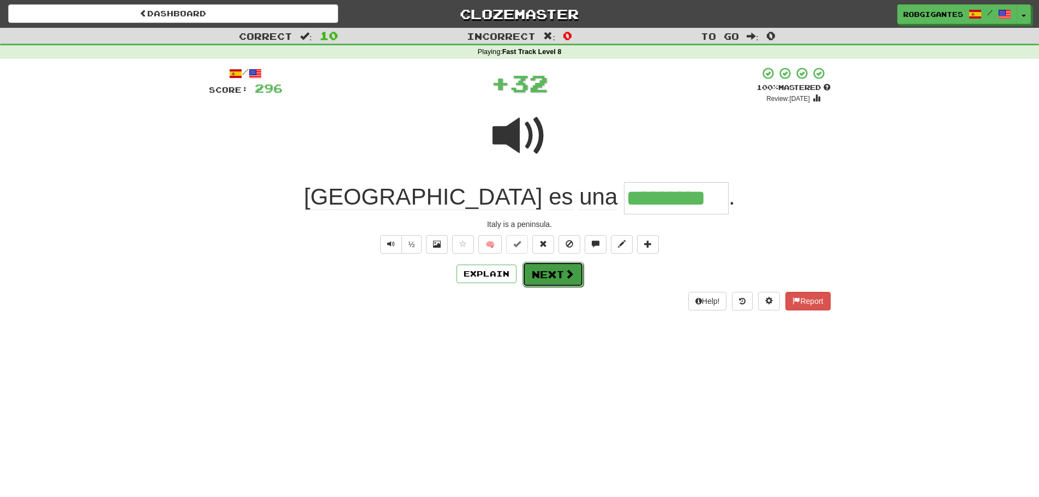
click at [541, 274] on button "Next" at bounding box center [552, 274] width 61 height 25
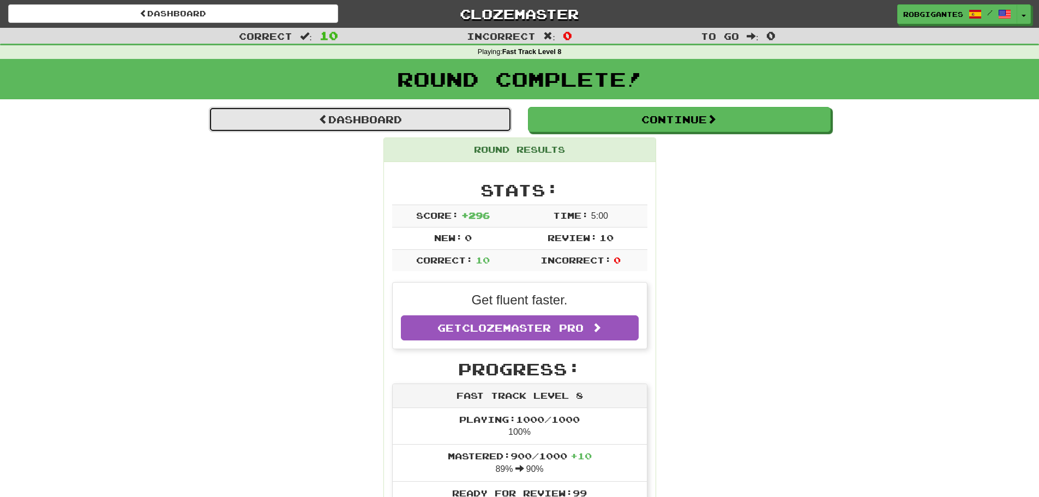
click at [303, 117] on link "Dashboard" at bounding box center [360, 119] width 303 height 25
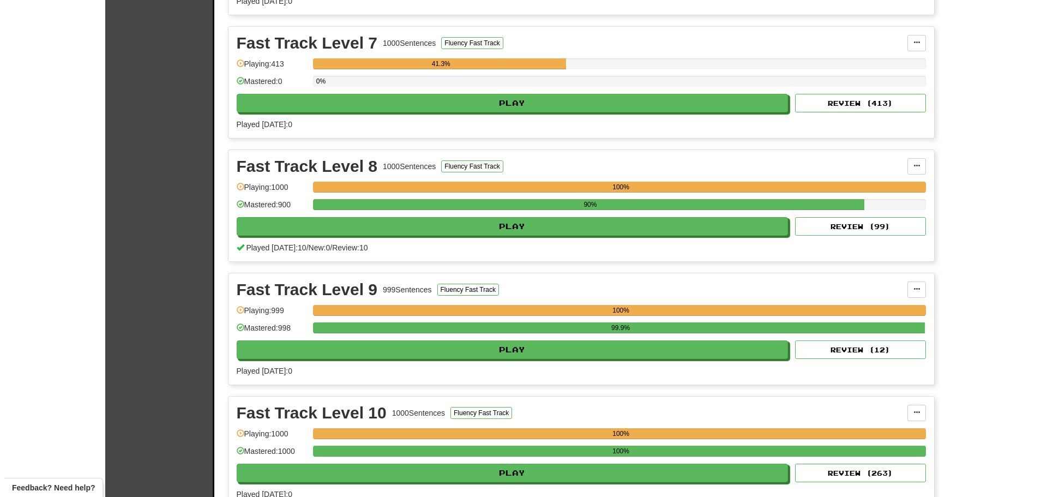
scroll to position [981, 0]
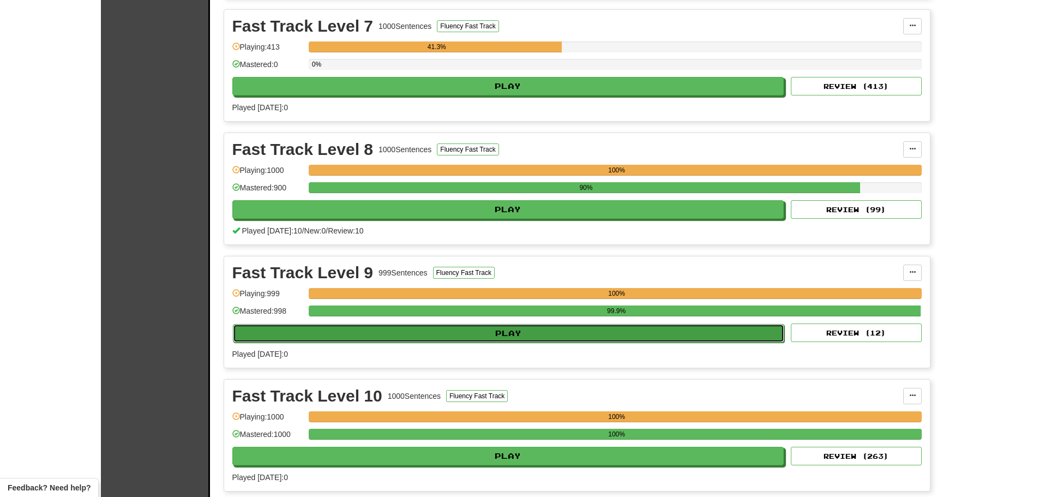
click at [490, 328] on button "Play" at bounding box center [509, 333] width 552 height 19
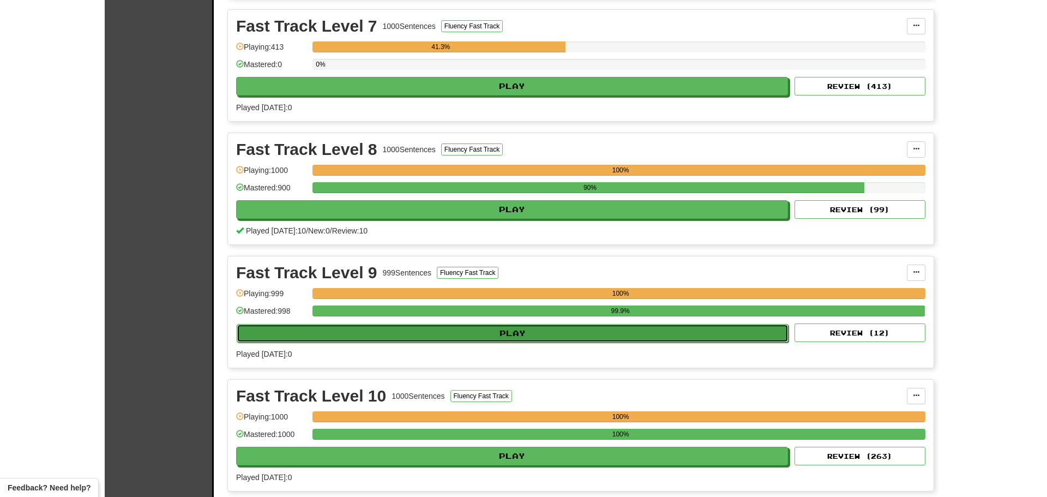
select select "**"
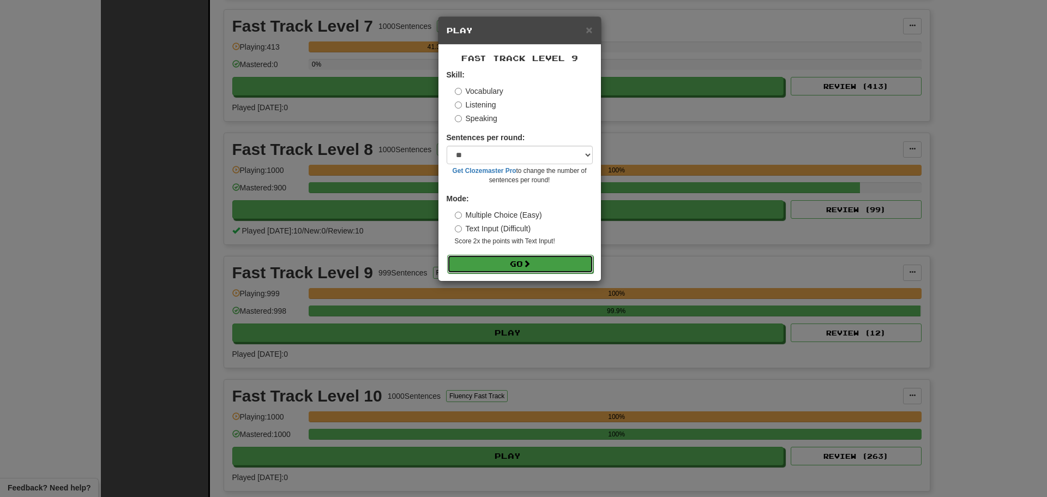
click at [498, 262] on button "Go" at bounding box center [520, 264] width 146 height 19
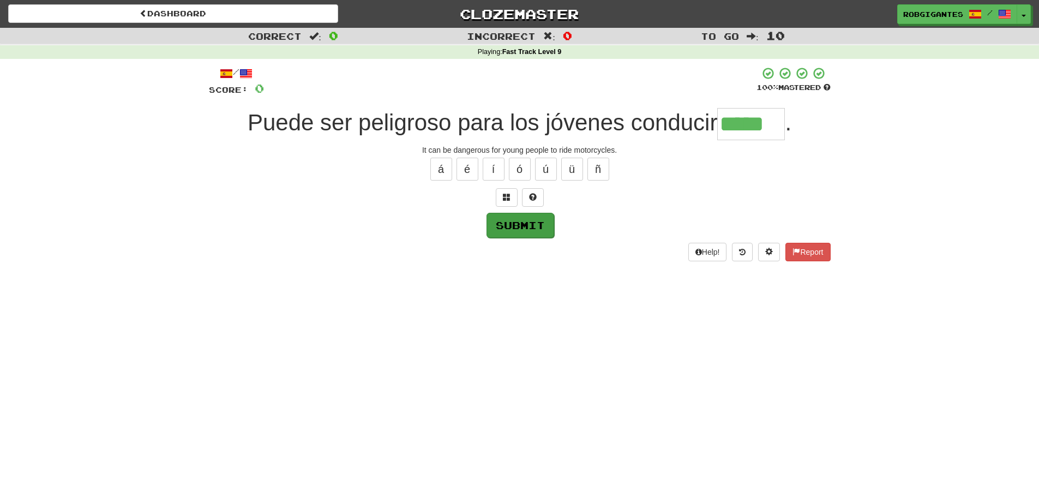
type input "*****"
click at [514, 222] on button "Submit" at bounding box center [520, 225] width 68 height 25
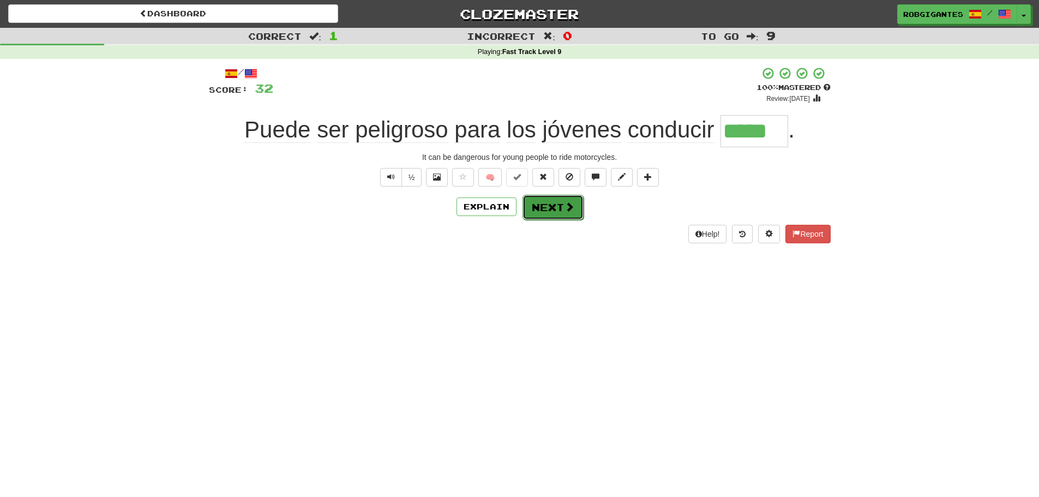
click at [547, 202] on button "Next" at bounding box center [552, 207] width 61 height 25
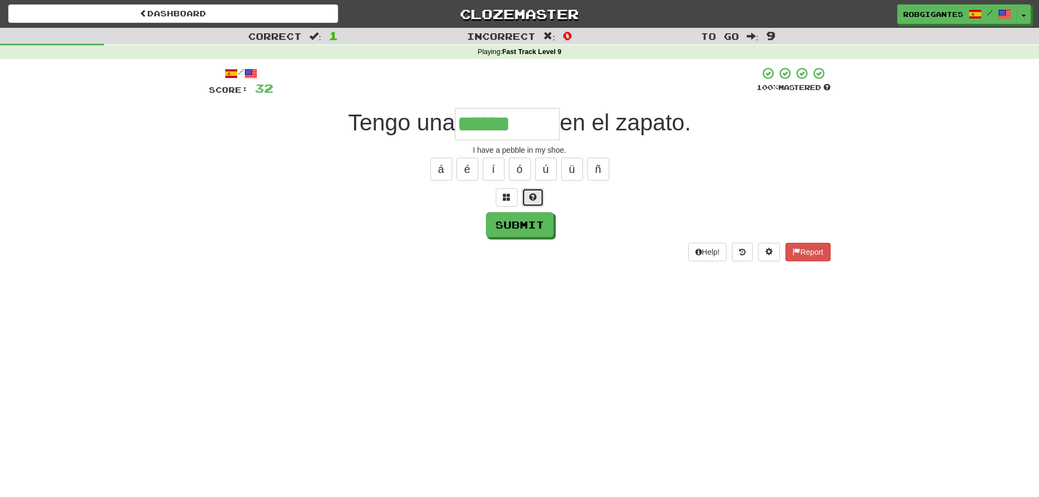
click at [535, 197] on span at bounding box center [533, 197] width 8 height 8
type input "**********"
click at [519, 227] on button "Submit" at bounding box center [520, 225] width 68 height 25
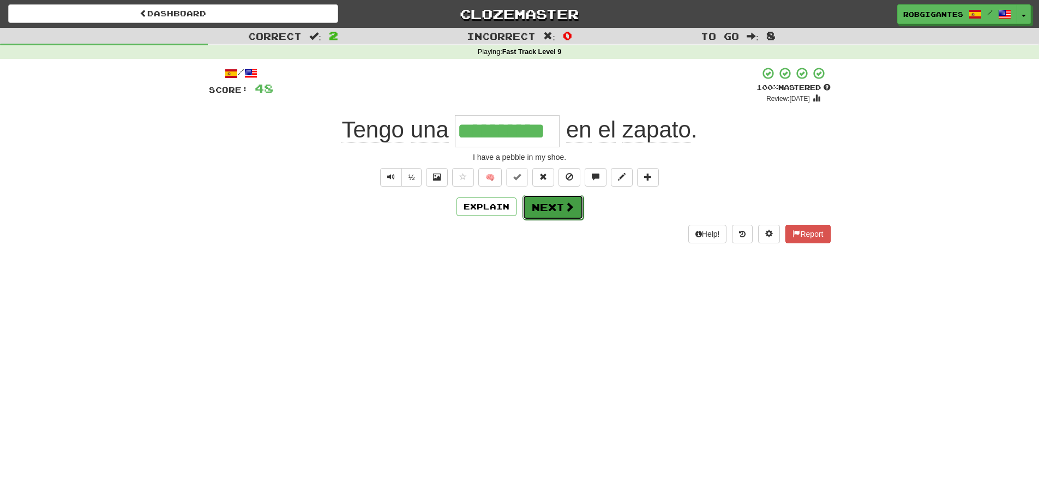
click at [546, 207] on button "Next" at bounding box center [552, 207] width 61 height 25
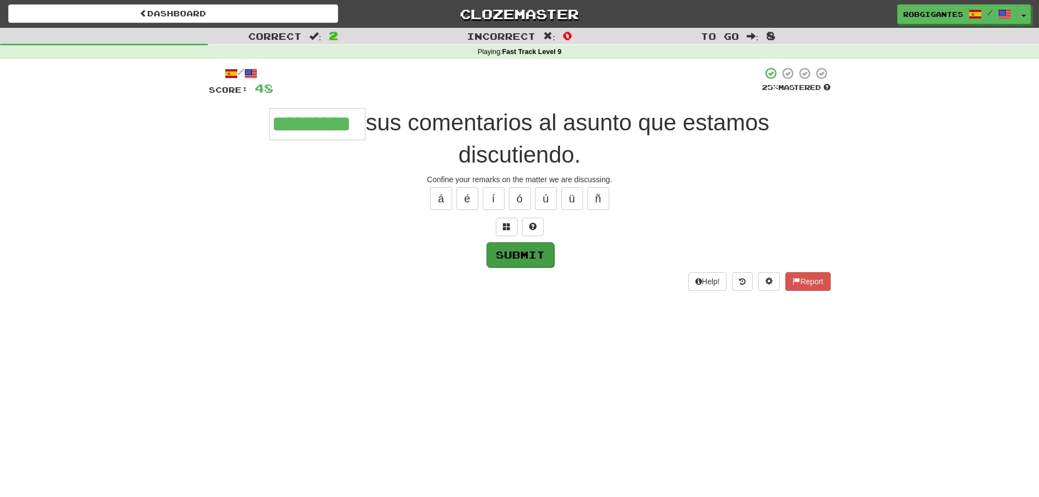
type input "*********"
click at [510, 252] on button "Submit" at bounding box center [520, 254] width 68 height 25
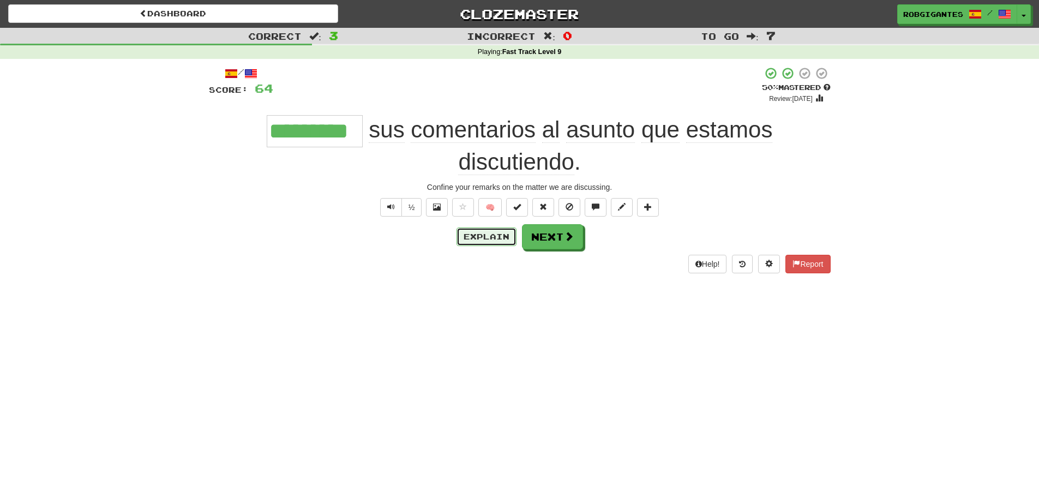
click at [480, 237] on button "Explain" at bounding box center [486, 236] width 60 height 19
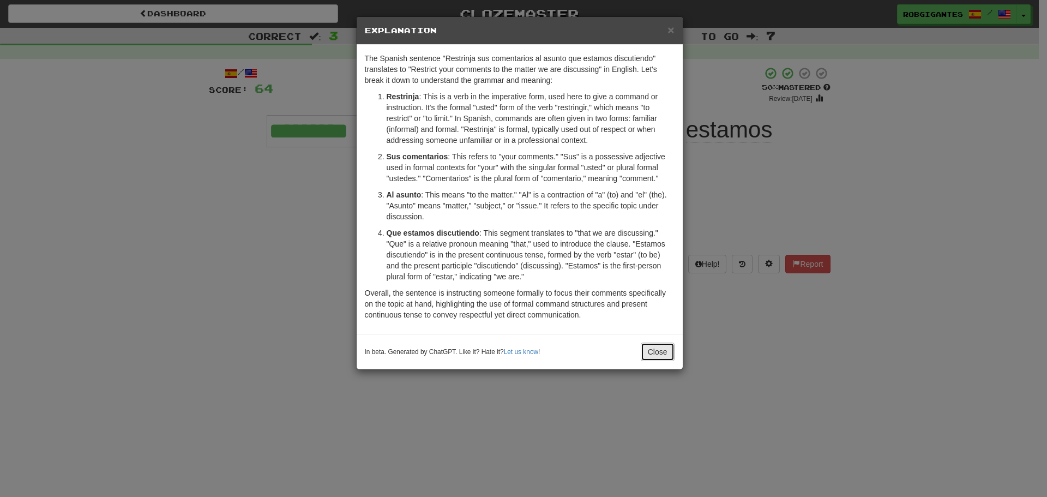
click at [669, 352] on button "Close" at bounding box center [658, 351] width 34 height 19
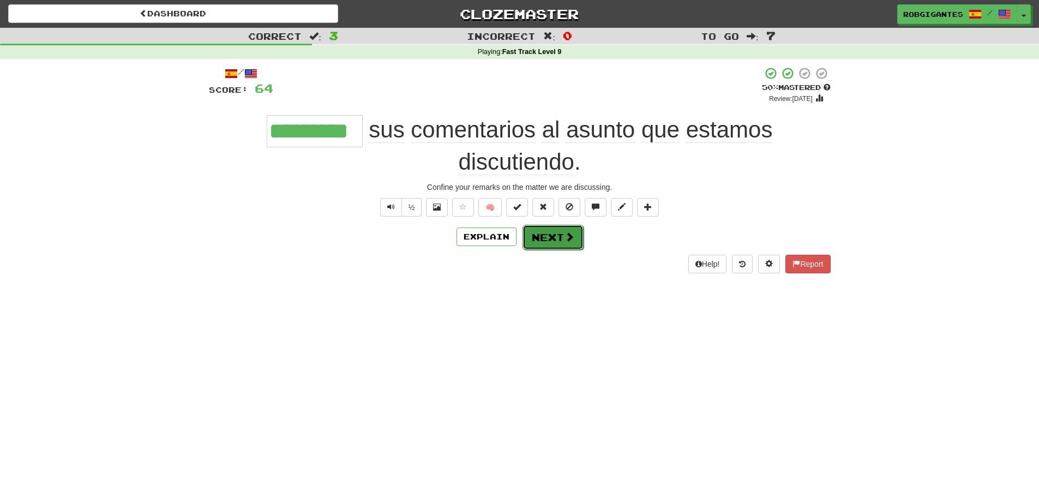
click at [536, 242] on button "Next" at bounding box center [552, 237] width 61 height 25
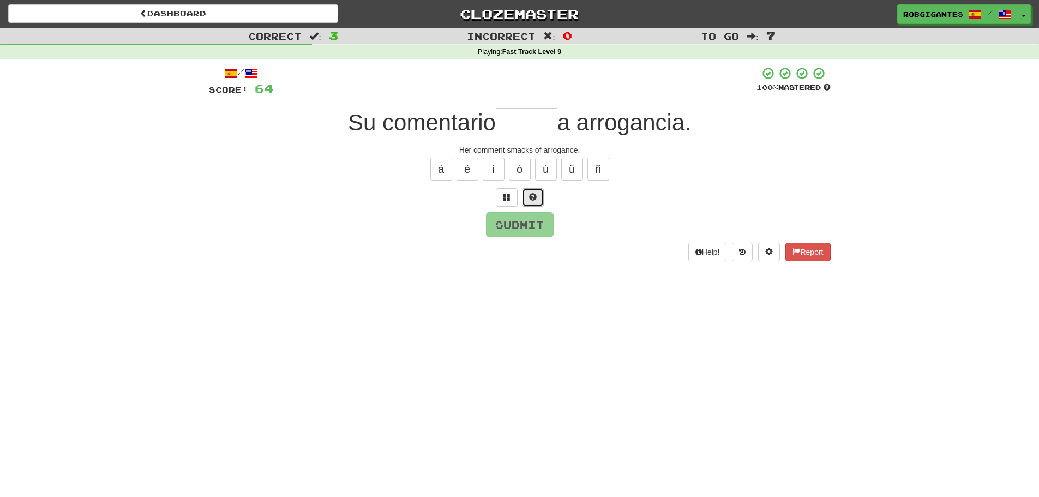
click at [527, 196] on button at bounding box center [533, 197] width 22 height 19
click at [517, 201] on button at bounding box center [520, 197] width 22 height 19
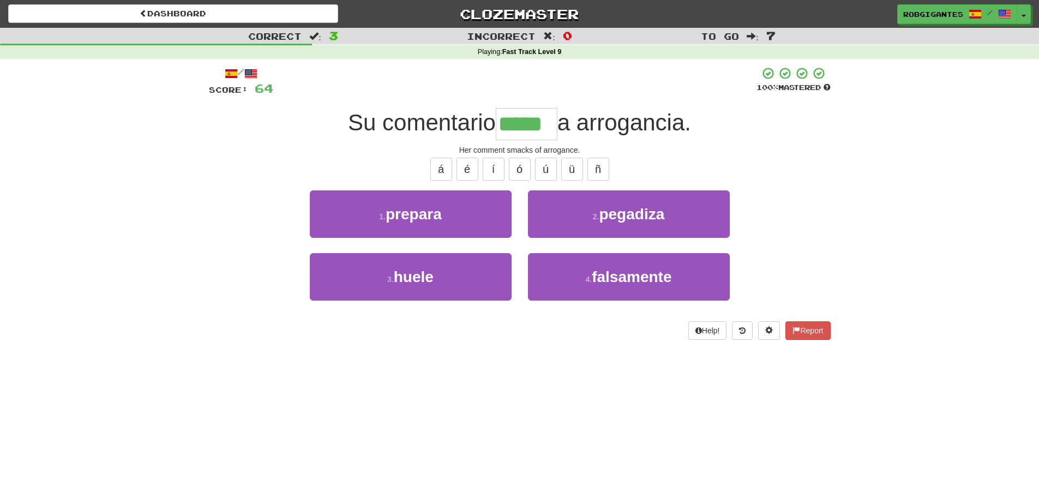
type input "*****"
click at [372, 284] on button "3 . huele" at bounding box center [411, 276] width 202 height 47
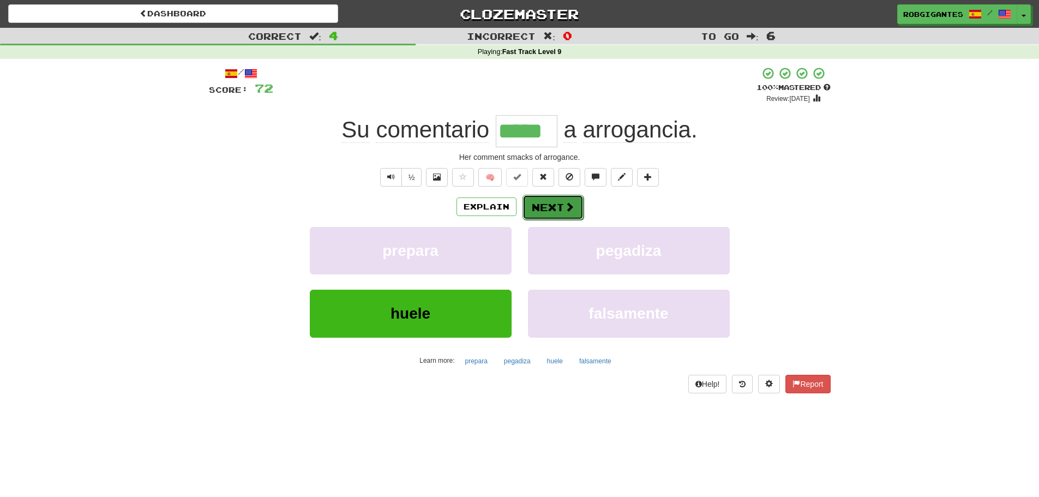
click at [552, 204] on button "Next" at bounding box center [552, 207] width 61 height 25
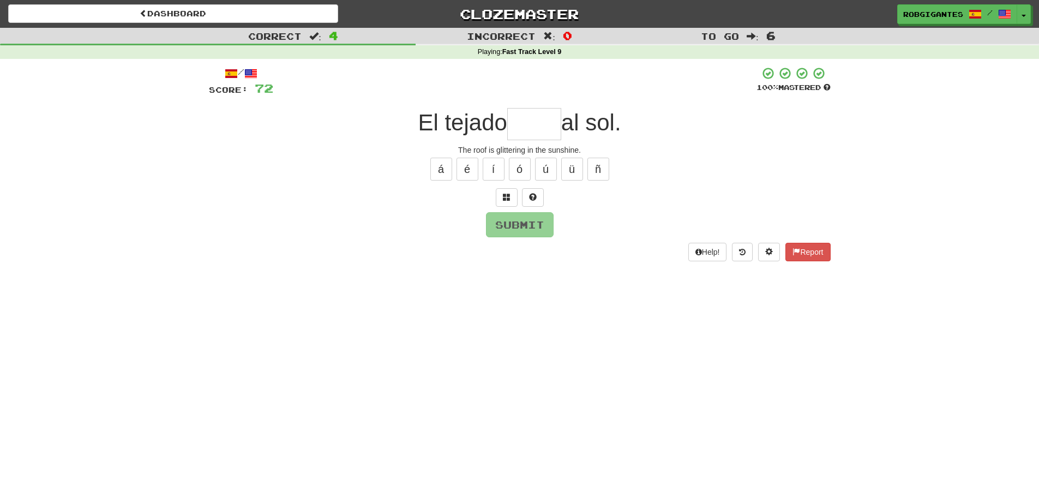
type input "*"
type input "******"
drag, startPoint x: 528, startPoint y: 226, endPoint x: 520, endPoint y: 221, distance: 10.3
click at [527, 226] on button "Submit" at bounding box center [520, 224] width 68 height 25
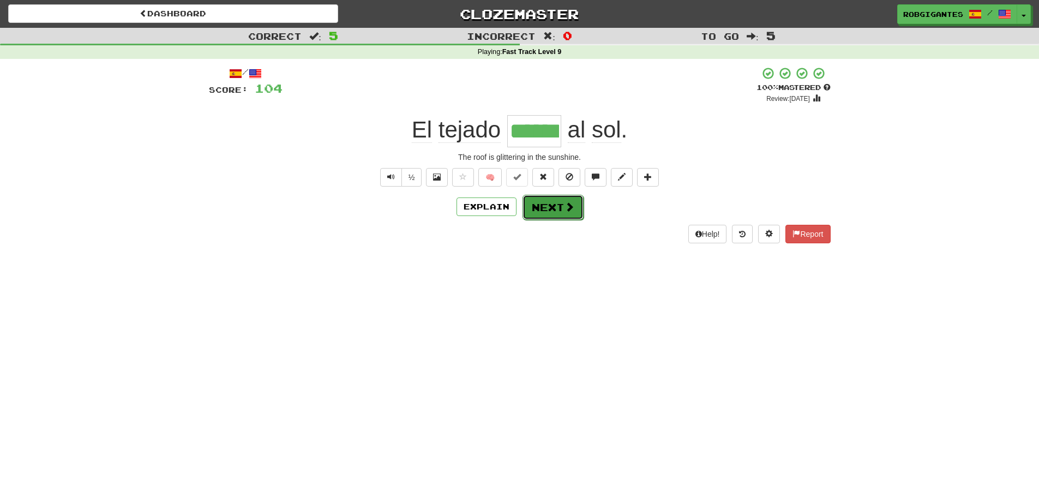
click at [548, 204] on button "Next" at bounding box center [552, 207] width 61 height 25
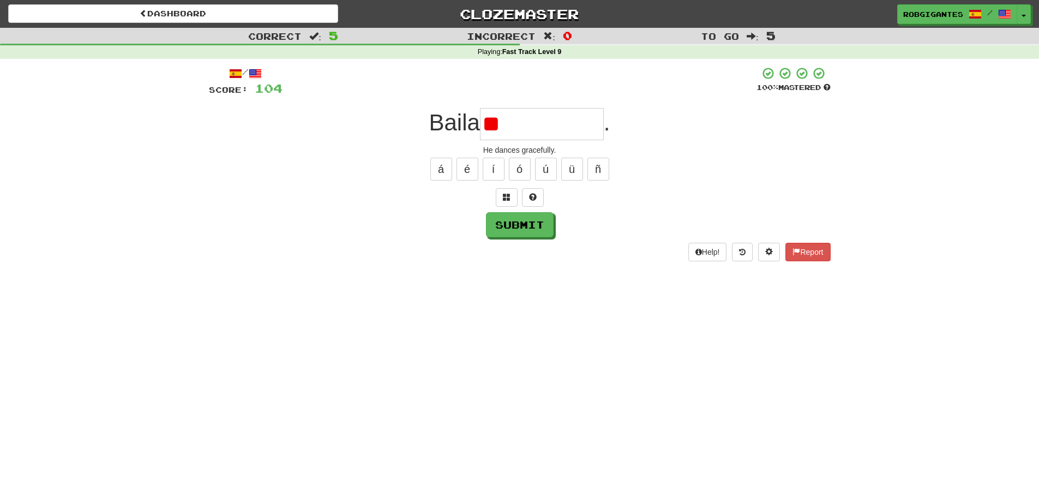
type input "*"
click at [535, 195] on span at bounding box center [533, 197] width 8 height 8
click at [521, 196] on span at bounding box center [520, 197] width 8 height 8
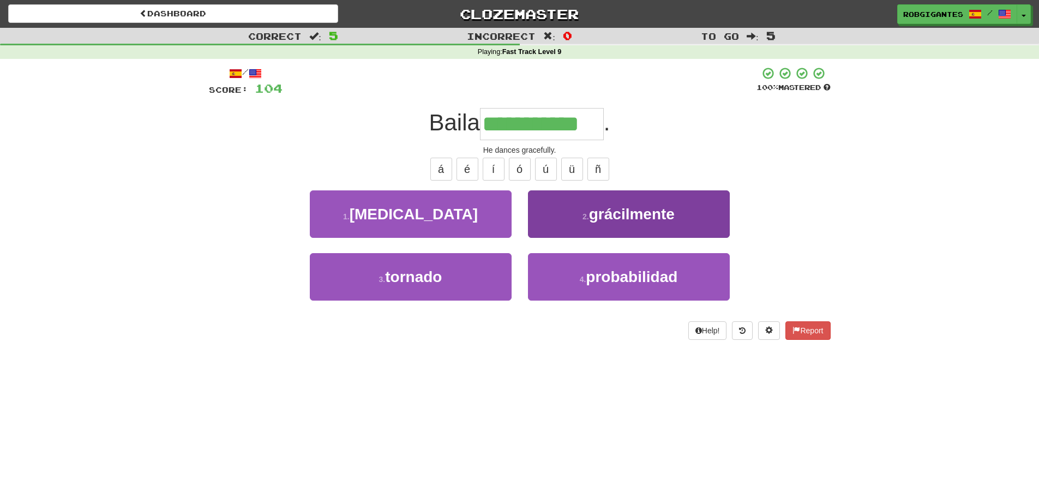
type input "**********"
click at [600, 214] on span "grácilmente" at bounding box center [632, 214] width 86 height 17
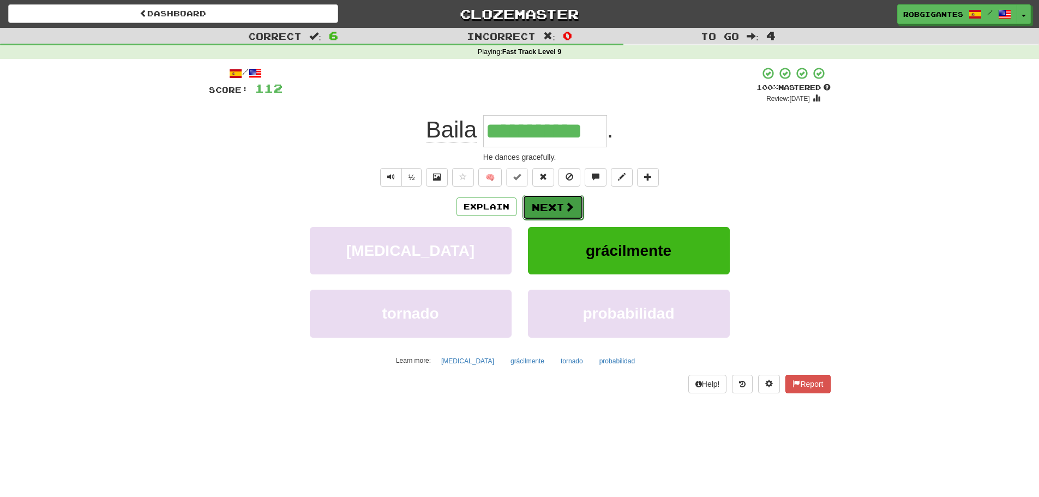
click at [557, 203] on button "Next" at bounding box center [552, 207] width 61 height 25
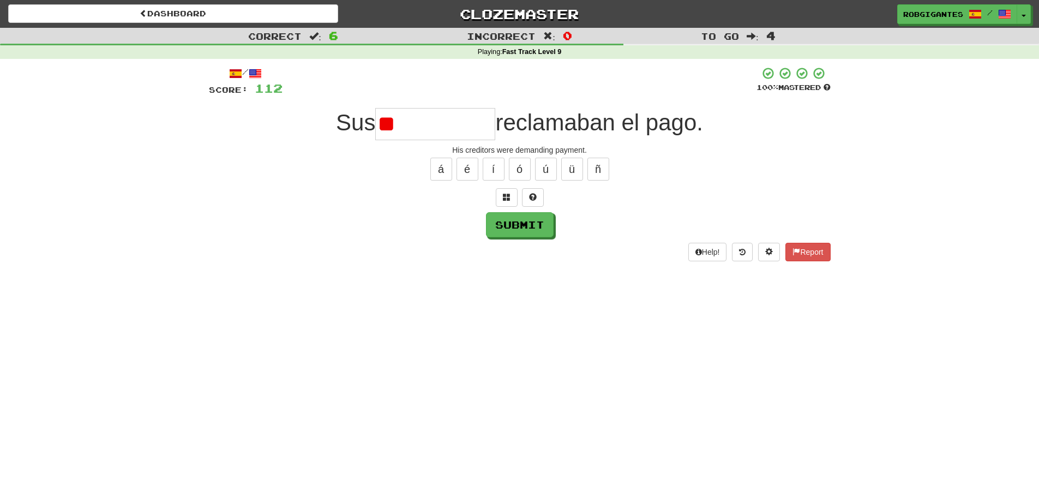
type input "*"
click at [535, 196] on span at bounding box center [533, 197] width 8 height 8
click at [522, 198] on span at bounding box center [520, 197] width 8 height 8
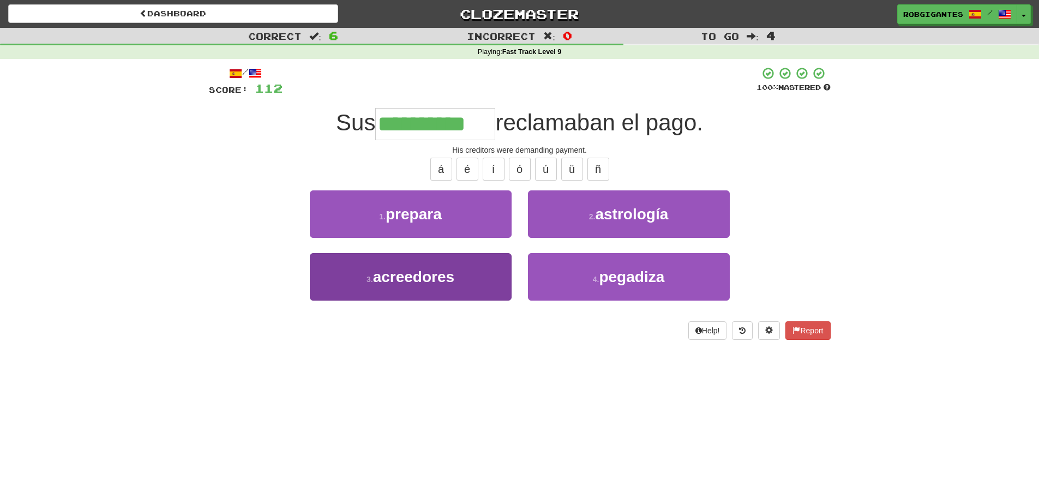
type input "**********"
click at [420, 270] on span "acreedores" at bounding box center [413, 276] width 81 height 17
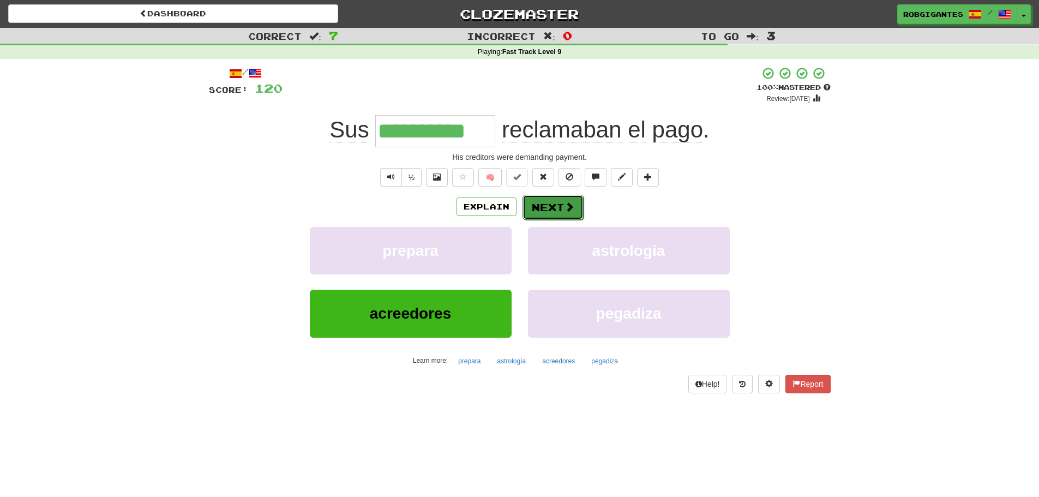
click at [534, 207] on button "Next" at bounding box center [552, 207] width 61 height 25
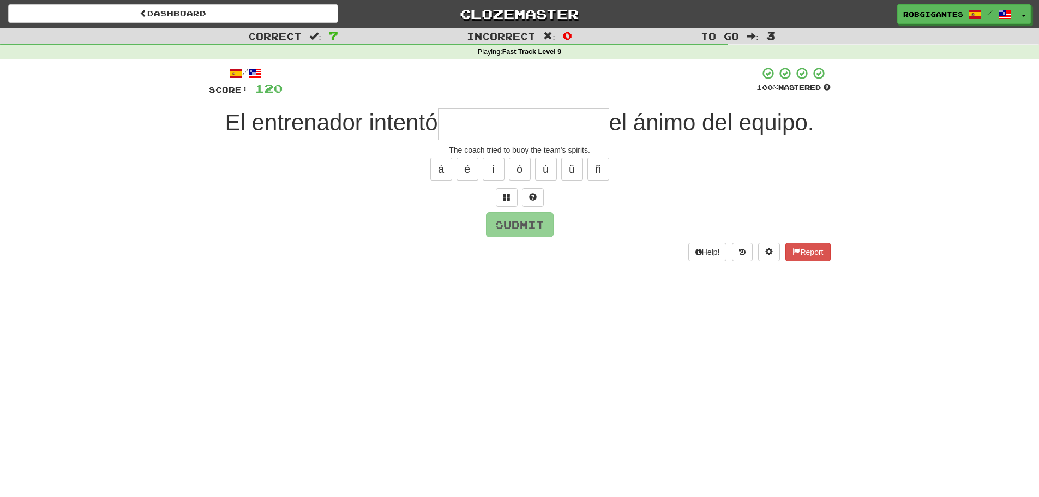
type input "*"
click at [535, 196] on span at bounding box center [533, 197] width 8 height 8
click at [521, 200] on span at bounding box center [520, 197] width 8 height 8
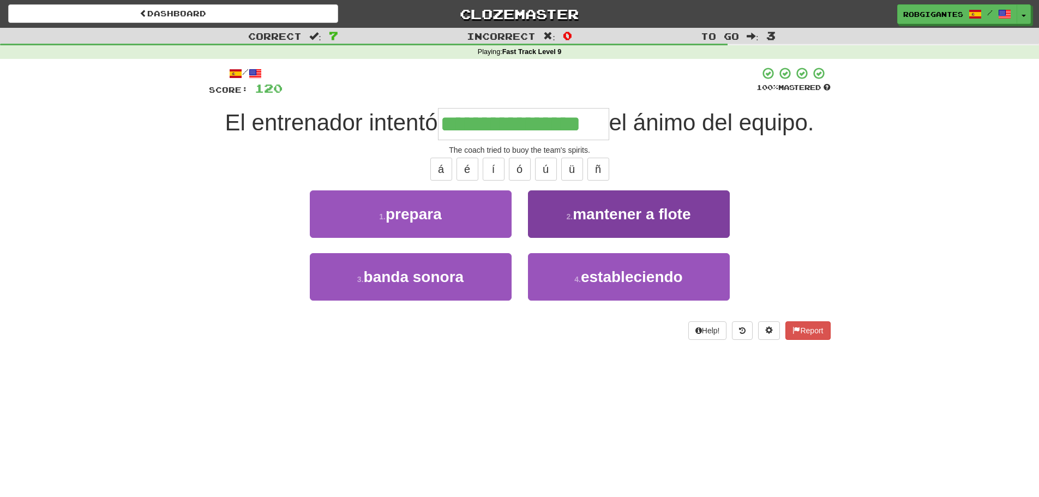
type input "**********"
click at [547, 212] on button "2 . mantener a flote" at bounding box center [629, 213] width 202 height 47
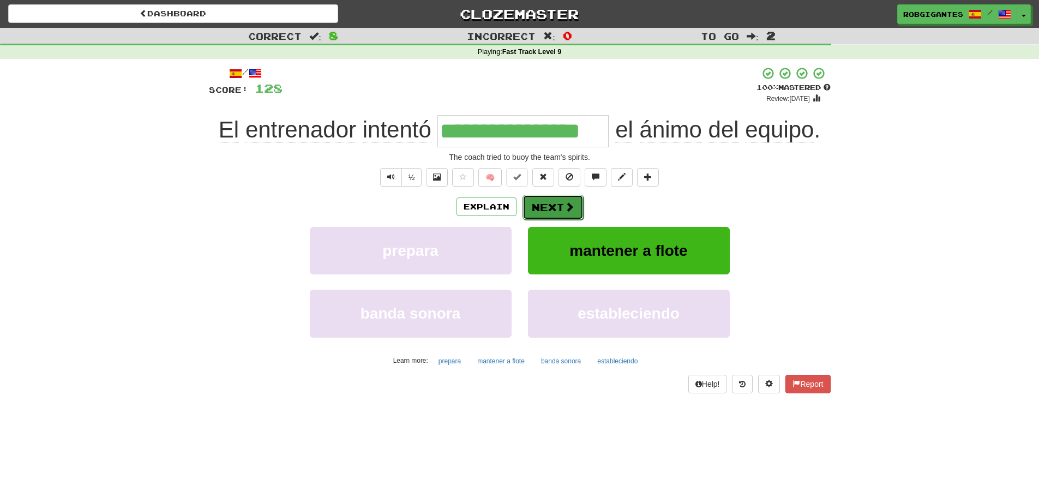
click at [545, 203] on button "Next" at bounding box center [552, 207] width 61 height 25
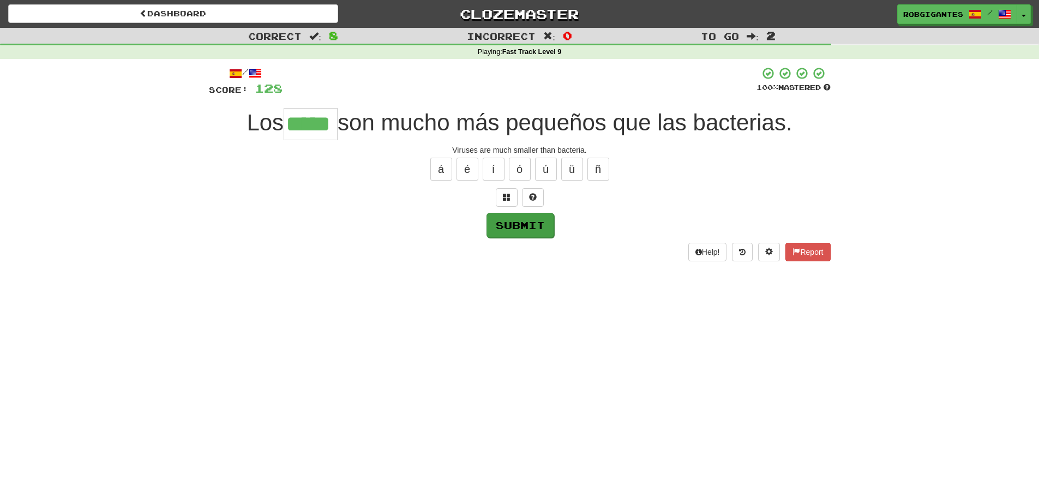
type input "*****"
click at [519, 221] on button "Submit" at bounding box center [520, 225] width 68 height 25
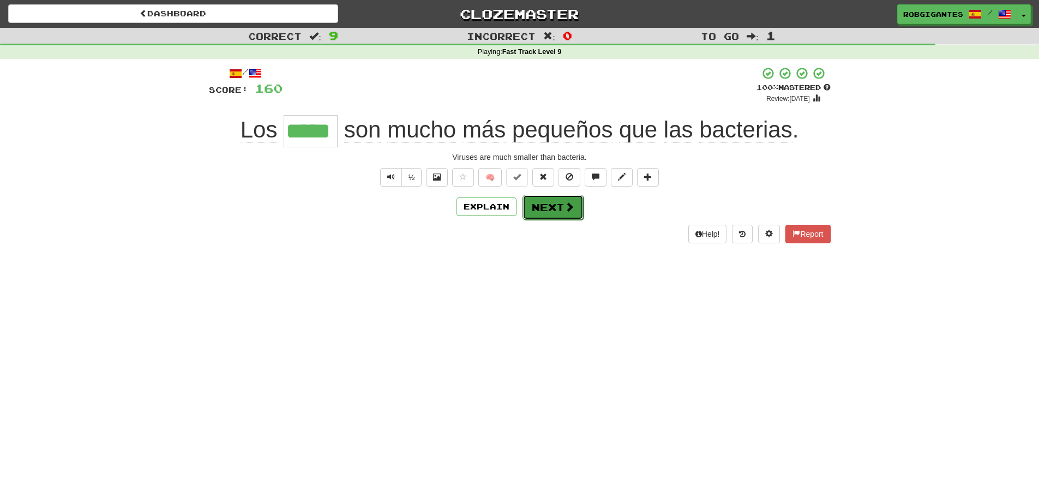
click at [540, 207] on button "Next" at bounding box center [552, 207] width 61 height 25
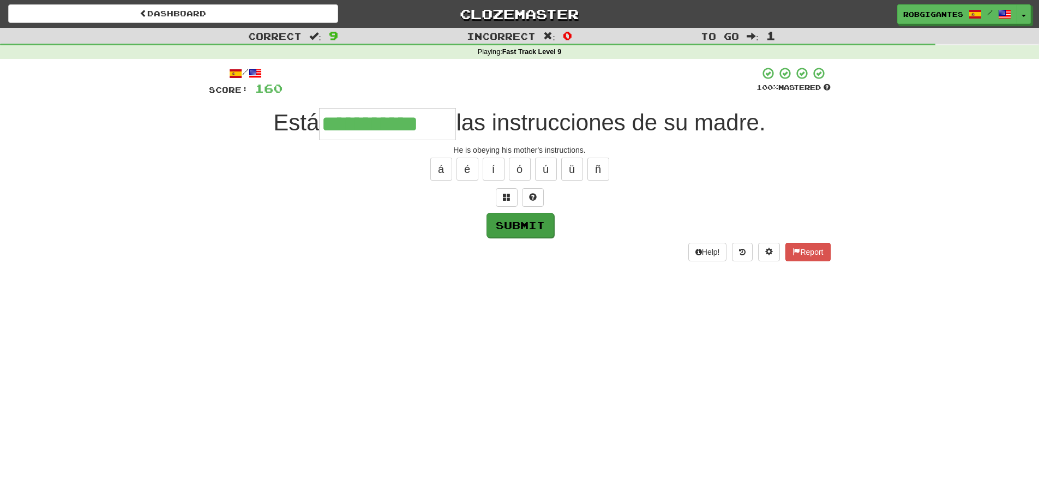
type input "**********"
click at [511, 221] on button "Submit" at bounding box center [520, 225] width 68 height 25
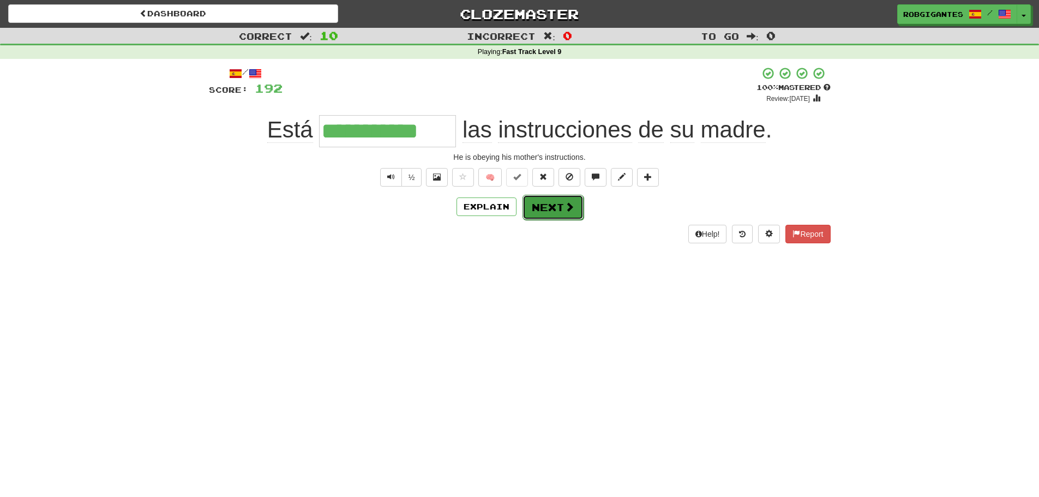
click at [546, 202] on button "Next" at bounding box center [552, 207] width 61 height 25
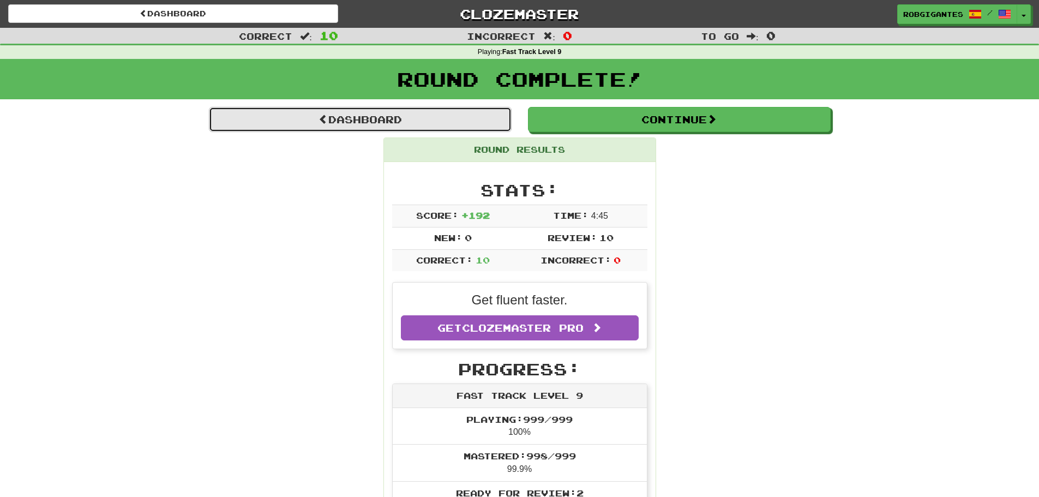
click at [383, 116] on link "Dashboard" at bounding box center [360, 119] width 303 height 25
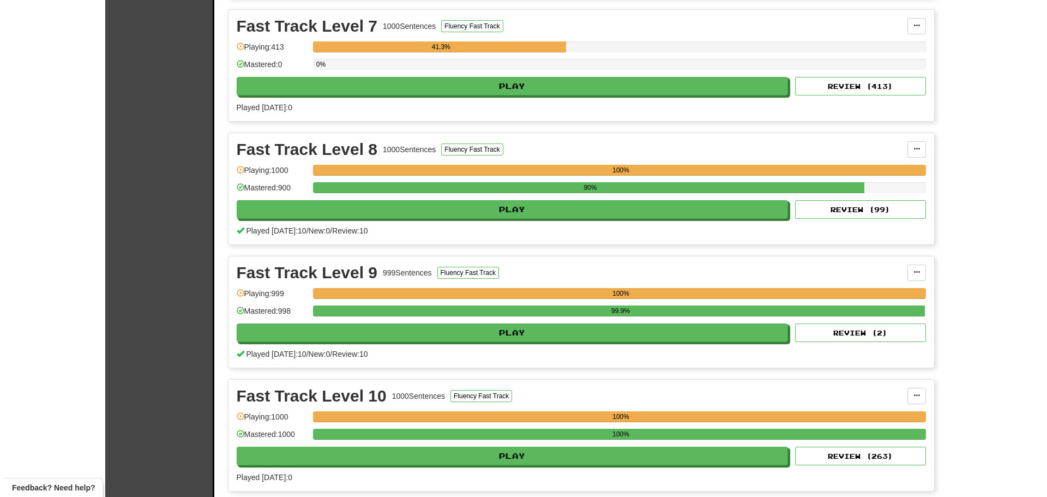
scroll to position [1036, 0]
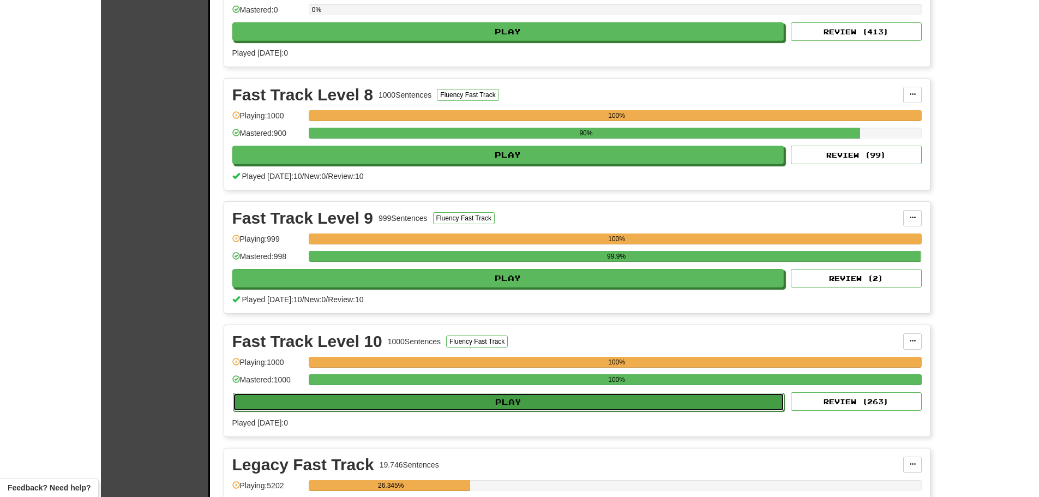
click at [387, 399] on button "Play" at bounding box center [509, 402] width 552 height 19
select select "**"
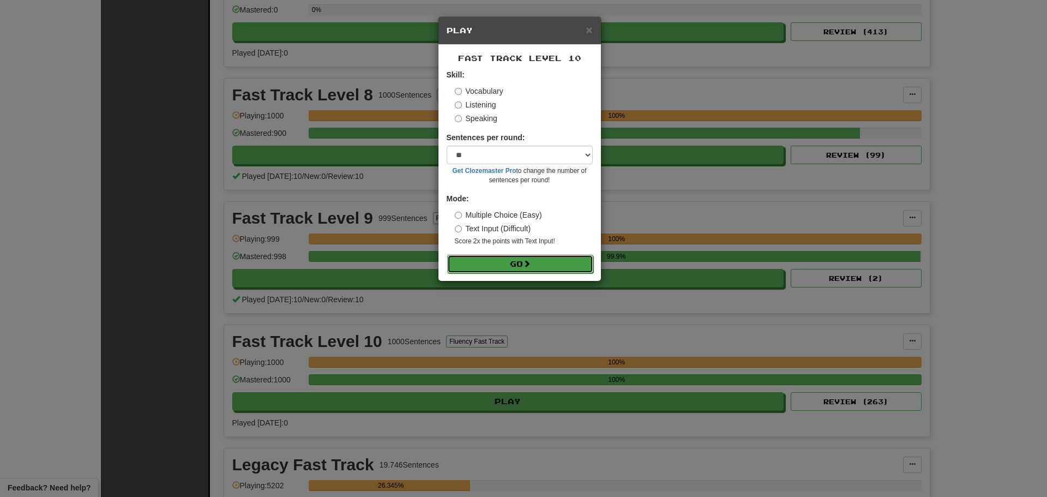
click at [461, 260] on button "Go" at bounding box center [520, 264] width 146 height 19
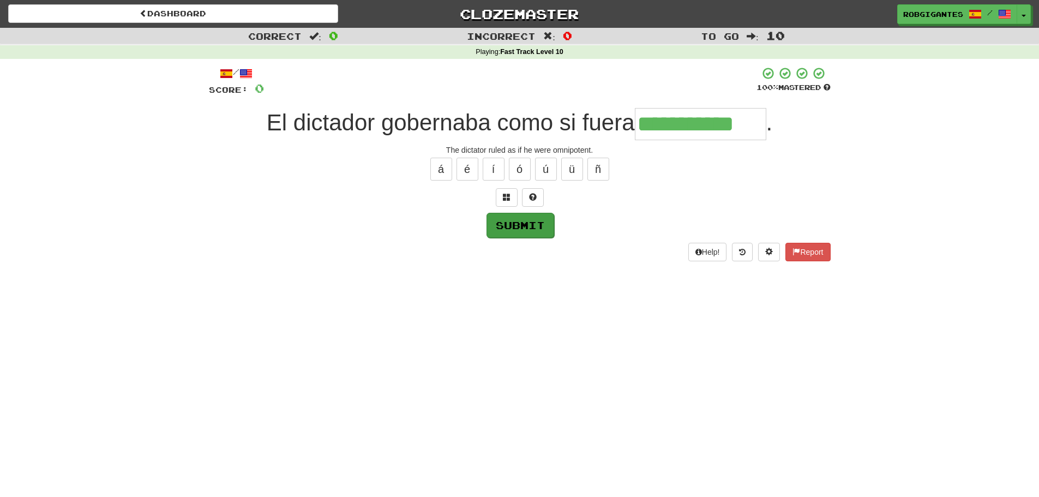
type input "**********"
click at [514, 225] on button "Submit" at bounding box center [520, 225] width 68 height 25
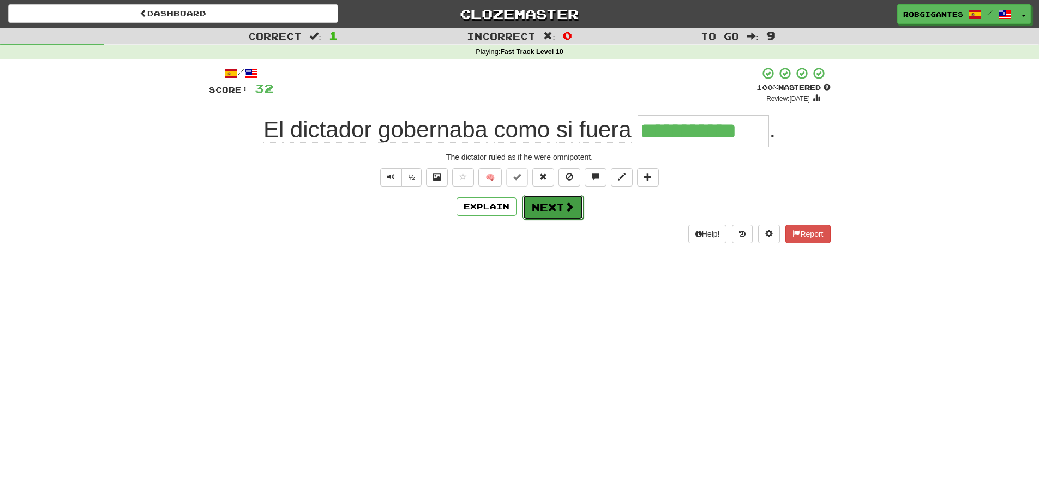
click at [540, 207] on button "Next" at bounding box center [552, 207] width 61 height 25
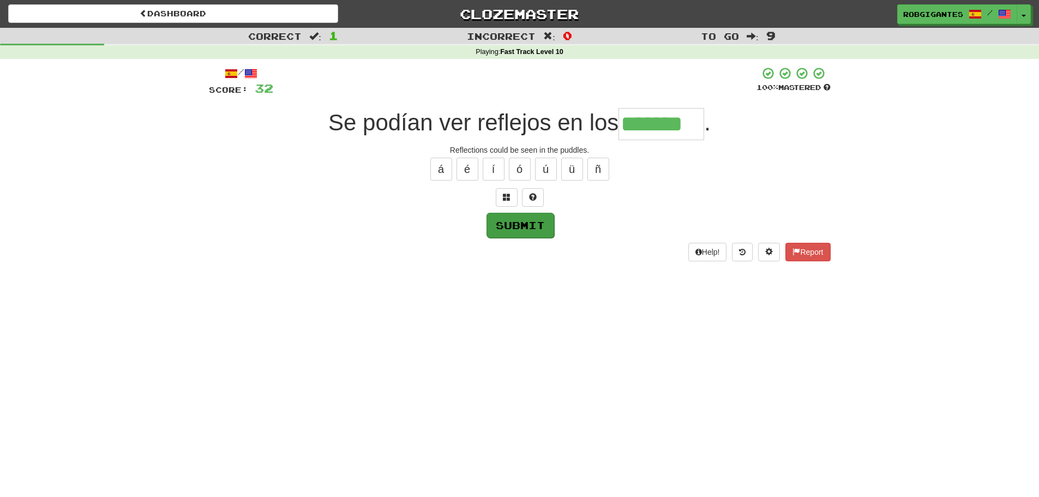
type input "*******"
click at [514, 228] on button "Submit" at bounding box center [520, 225] width 68 height 25
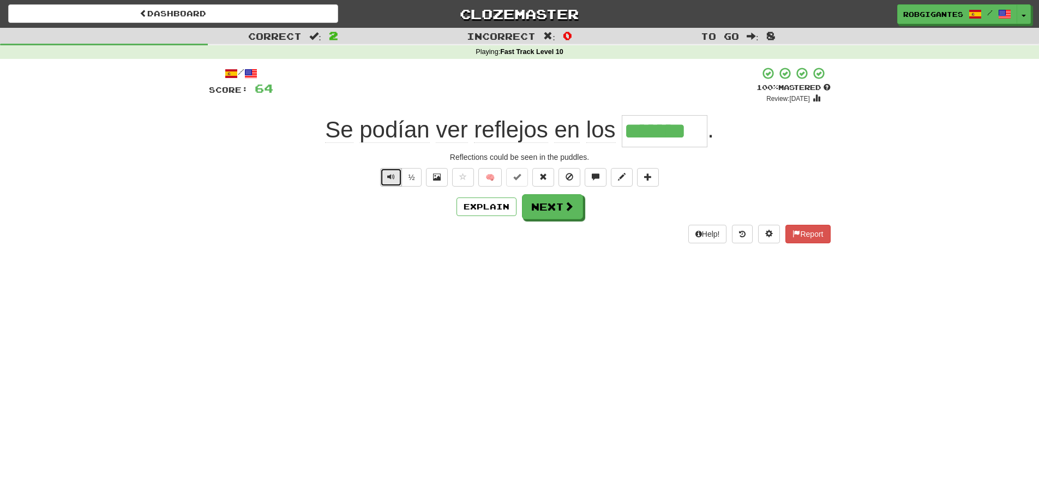
click at [393, 176] on span "Text-to-speech controls" at bounding box center [391, 177] width 8 height 8
click at [541, 207] on button "Next" at bounding box center [552, 207] width 61 height 25
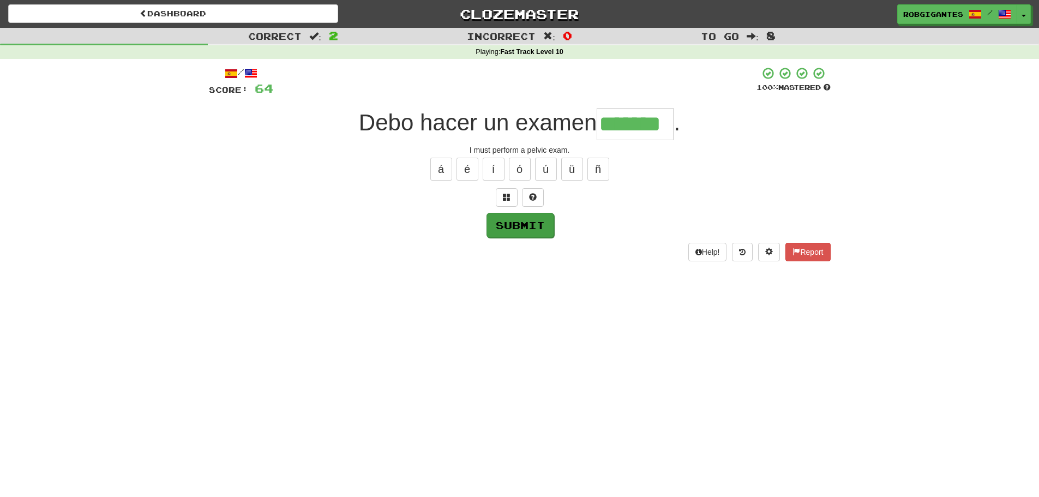
type input "*******"
click at [510, 222] on button "Submit" at bounding box center [520, 225] width 68 height 25
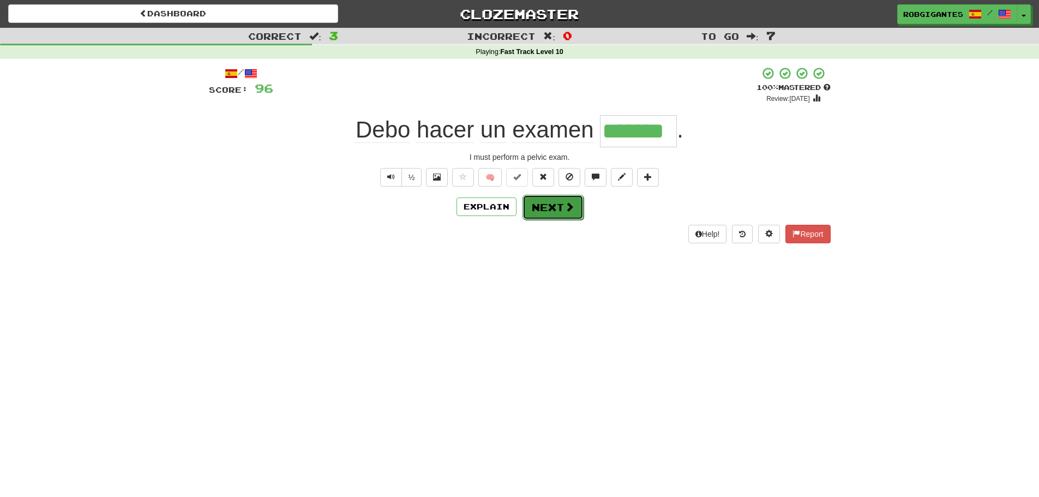
click at [553, 208] on button "Next" at bounding box center [552, 207] width 61 height 25
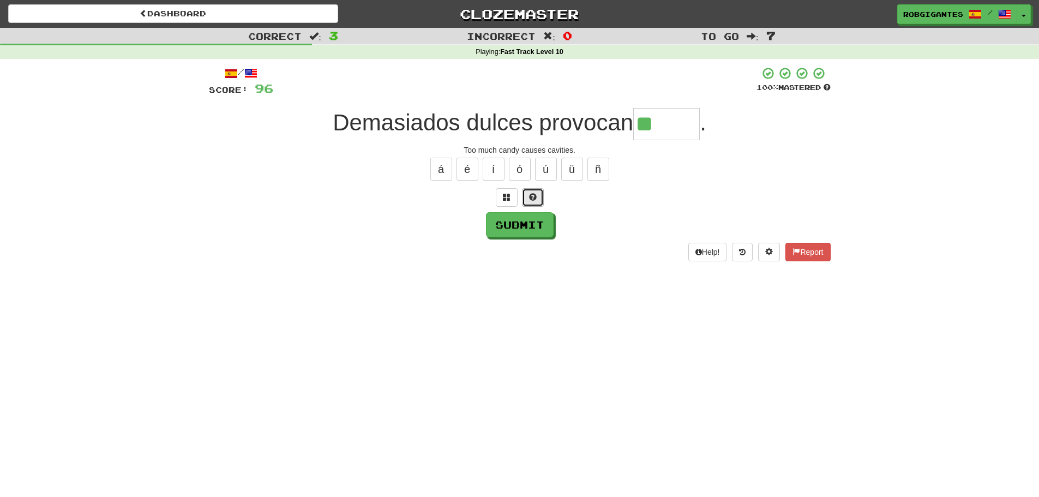
click at [532, 195] on span at bounding box center [533, 197] width 8 height 8
type input "******"
click at [522, 227] on button "Submit" at bounding box center [520, 225] width 68 height 25
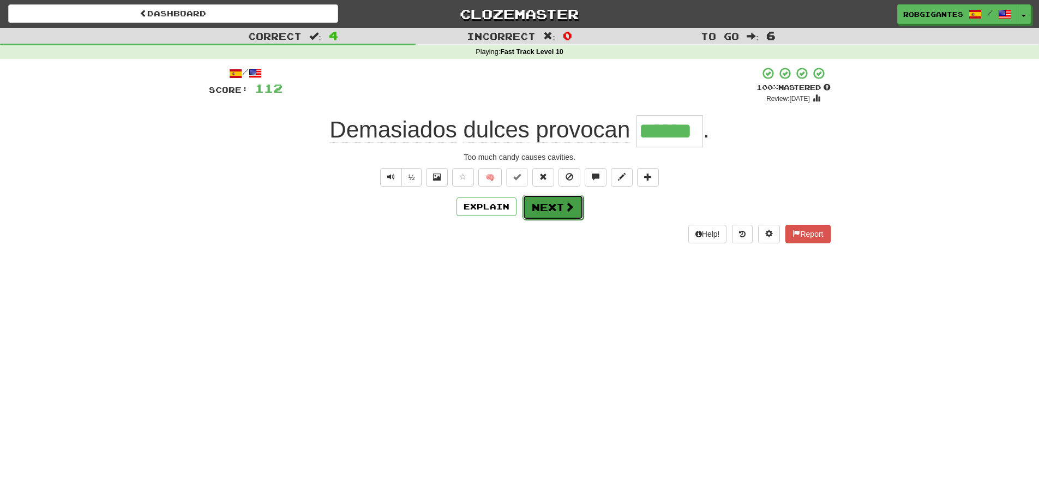
click at [559, 207] on button "Next" at bounding box center [552, 207] width 61 height 25
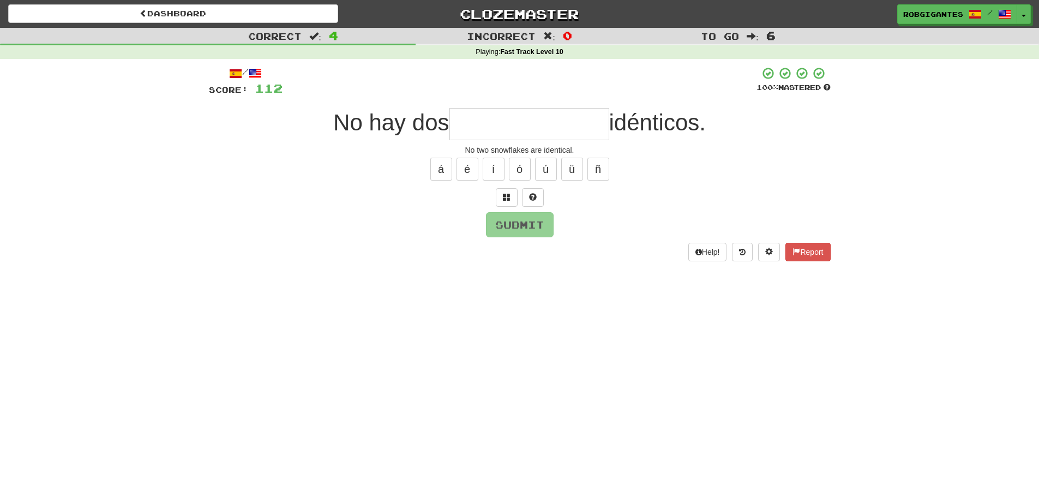
type input "*"
click at [528, 196] on button at bounding box center [533, 197] width 22 height 19
click at [522, 195] on span at bounding box center [520, 197] width 8 height 8
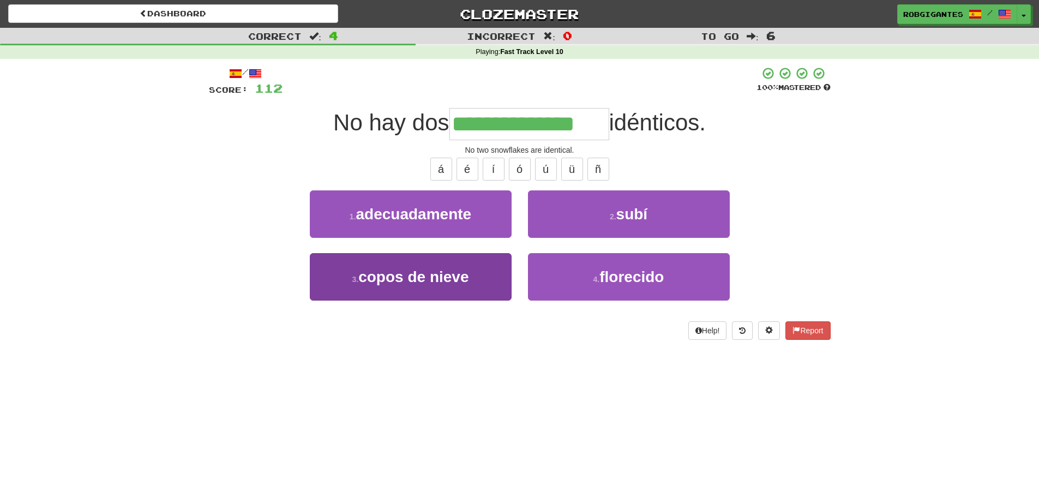
type input "**********"
click at [414, 274] on span "copos de nieve" at bounding box center [413, 276] width 110 height 17
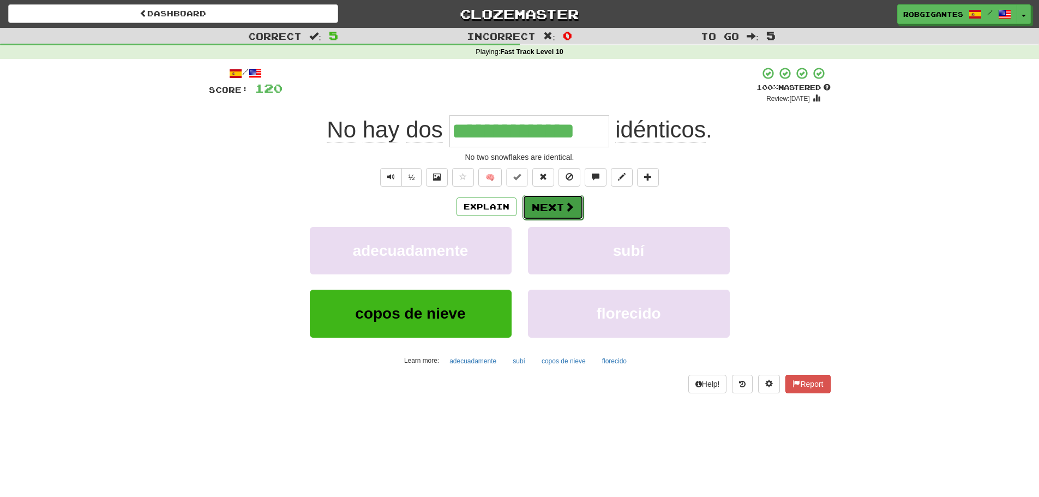
click at [556, 202] on button "Next" at bounding box center [552, 207] width 61 height 25
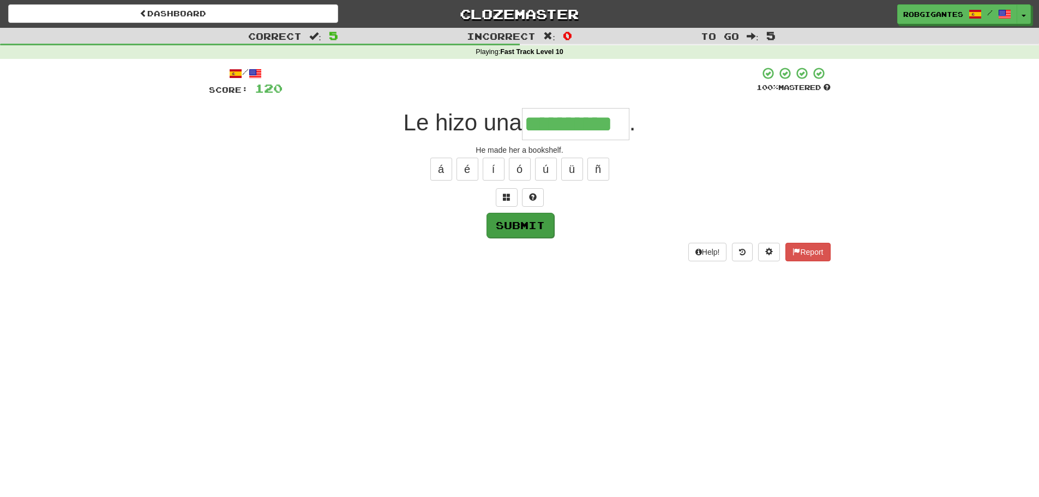
type input "**********"
click at [502, 220] on button "Submit" at bounding box center [520, 225] width 68 height 25
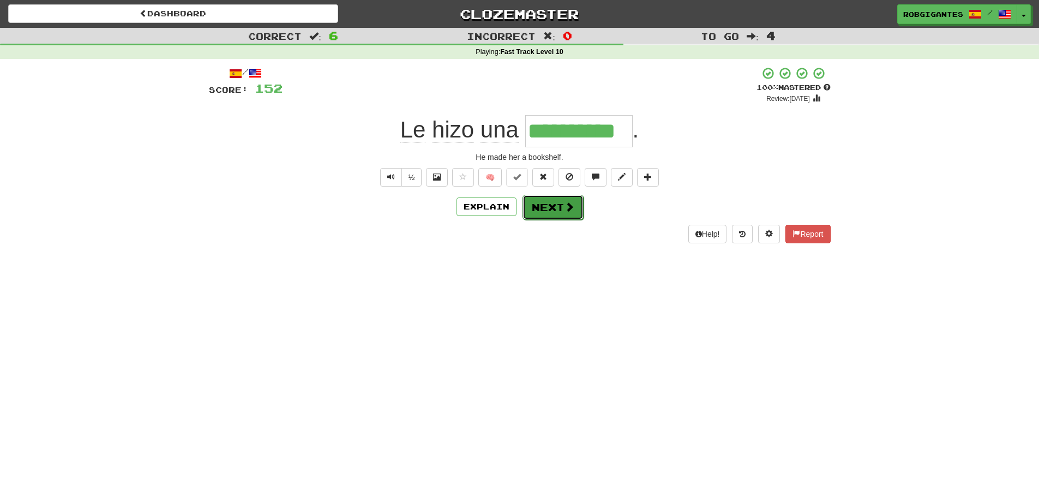
click at [554, 206] on button "Next" at bounding box center [552, 207] width 61 height 25
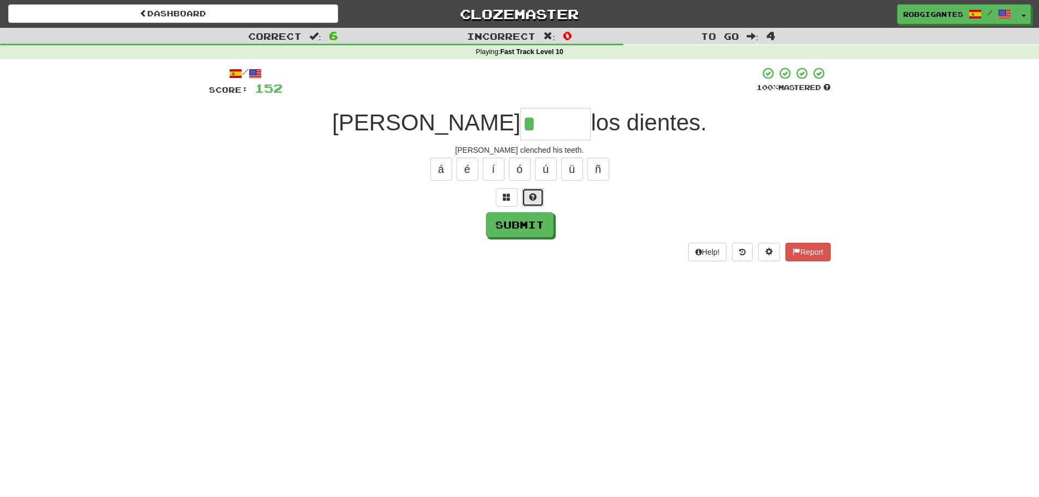
click at [531, 197] on span at bounding box center [533, 197] width 8 height 8
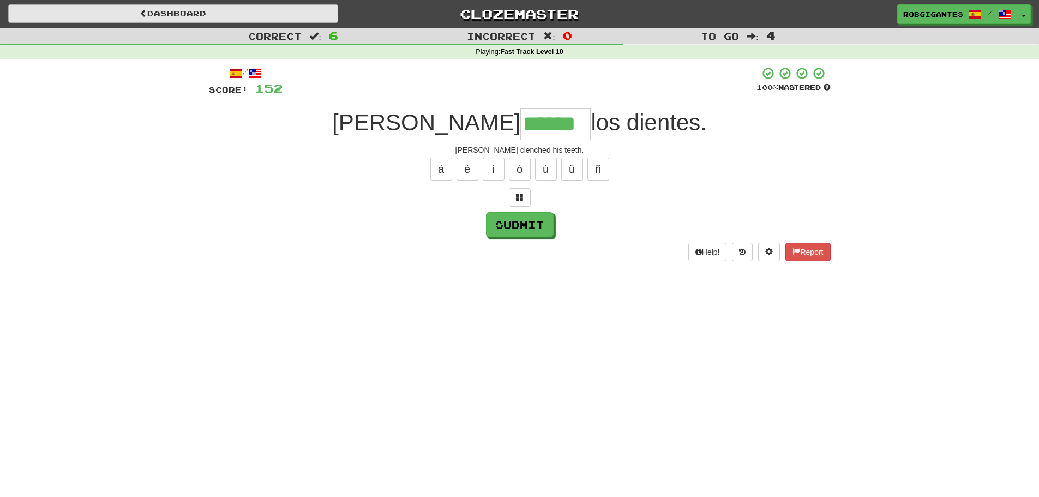
type input "******"
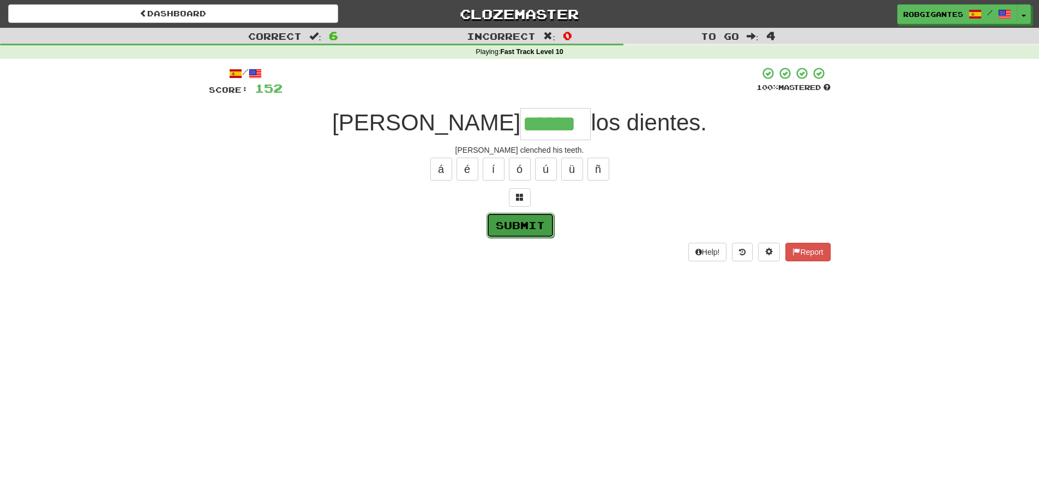
click at [518, 224] on button "Submit" at bounding box center [520, 225] width 68 height 25
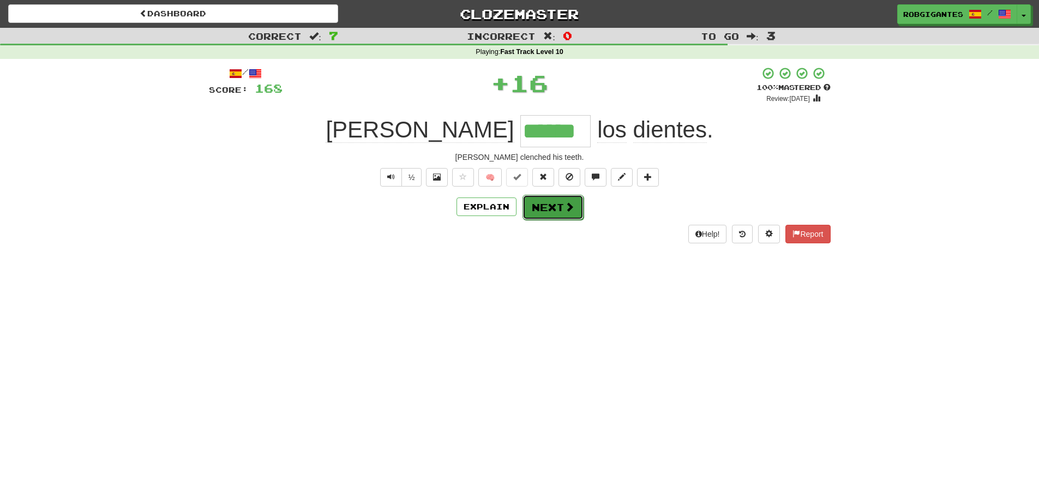
click at [544, 202] on button "Next" at bounding box center [552, 207] width 61 height 25
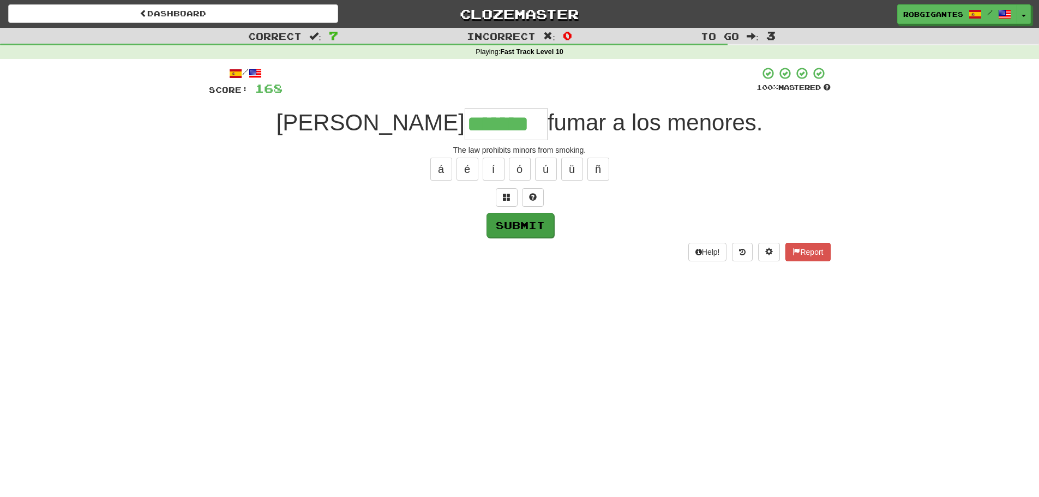
type input "*******"
click at [499, 221] on button "Submit" at bounding box center [520, 225] width 68 height 25
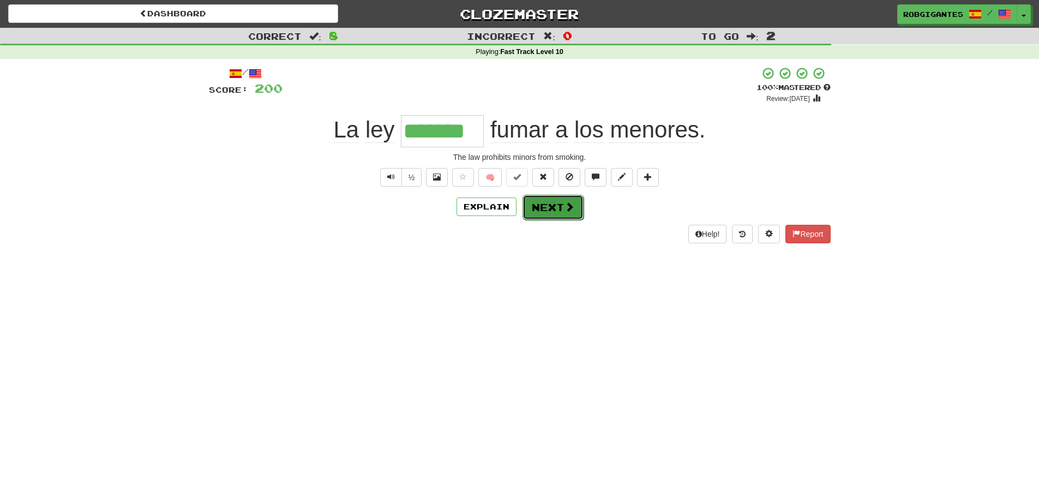
click at [547, 209] on button "Next" at bounding box center [552, 207] width 61 height 25
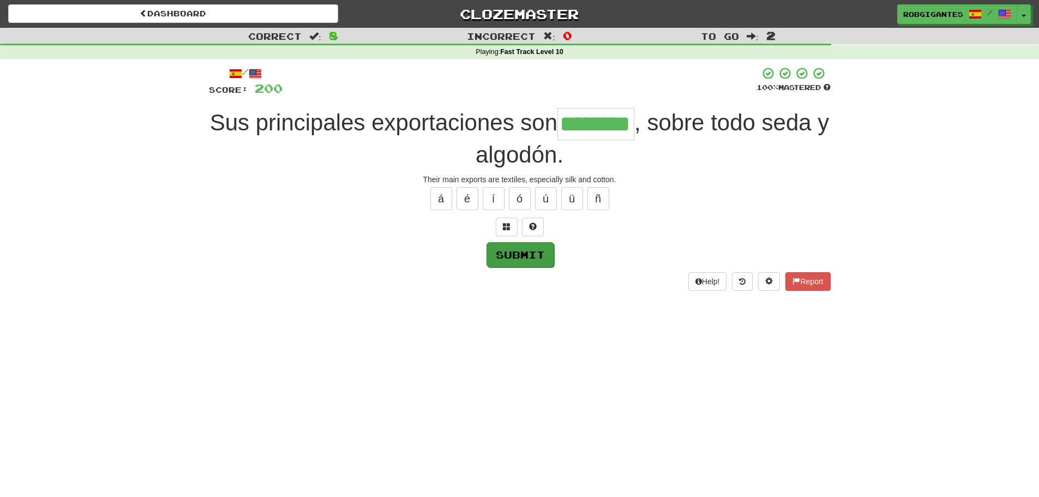
type input "********"
click at [520, 252] on button "Submit" at bounding box center [520, 254] width 68 height 25
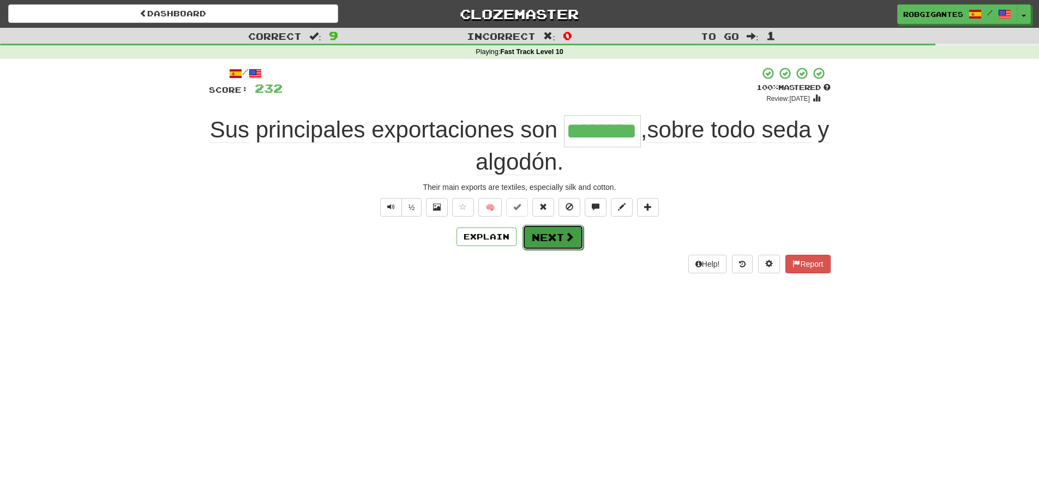
click at [547, 231] on button "Next" at bounding box center [552, 237] width 61 height 25
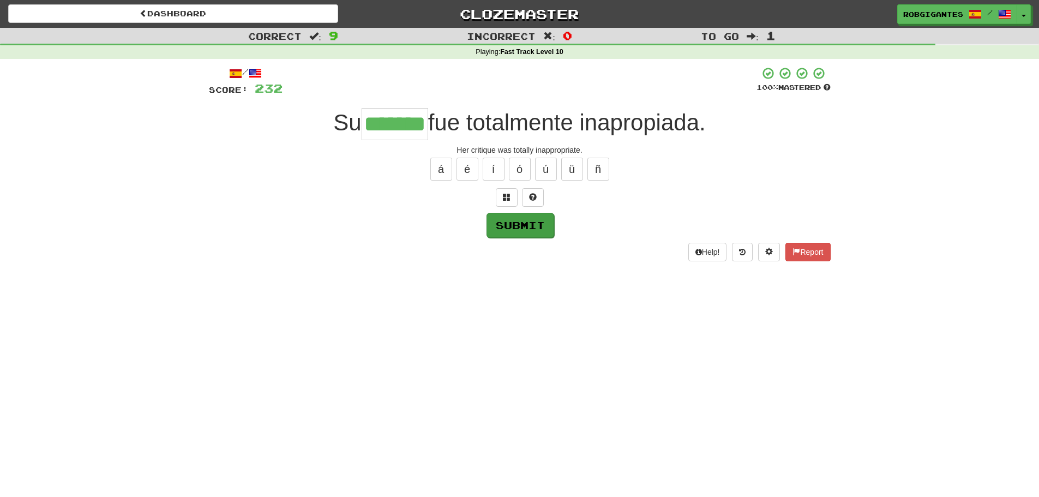
type input "*******"
click at [511, 224] on button "Submit" at bounding box center [520, 225] width 68 height 25
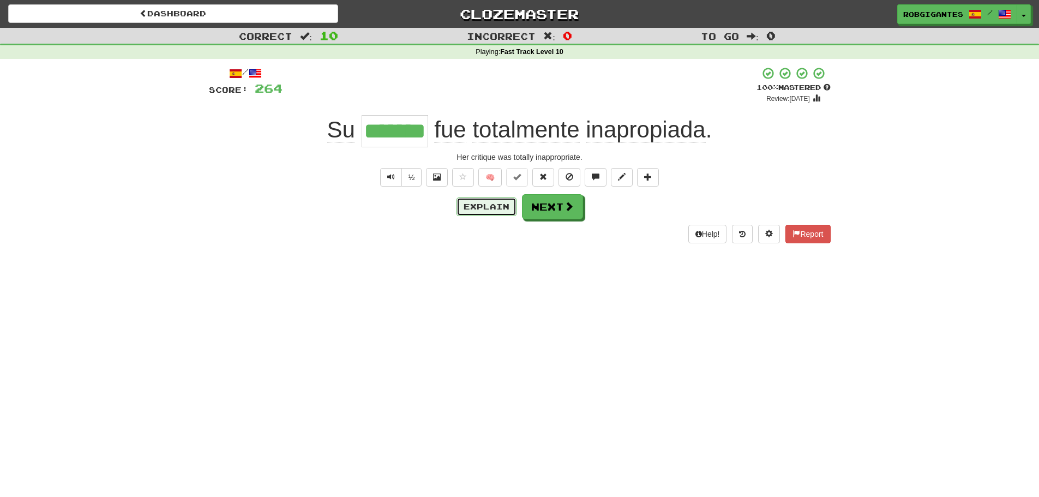
click at [483, 206] on button "Explain" at bounding box center [486, 206] width 60 height 19
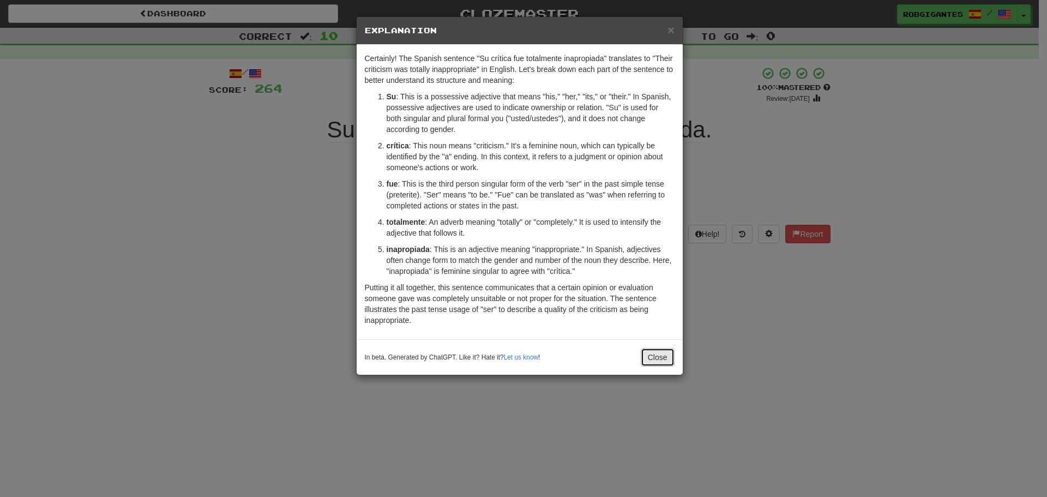
click at [659, 356] on button "Close" at bounding box center [658, 357] width 34 height 19
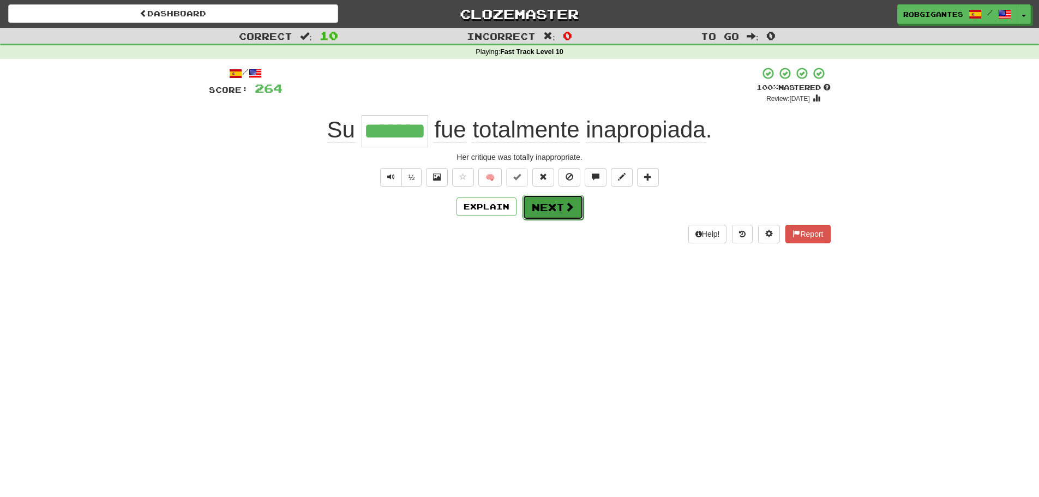
click at [543, 204] on button "Next" at bounding box center [552, 207] width 61 height 25
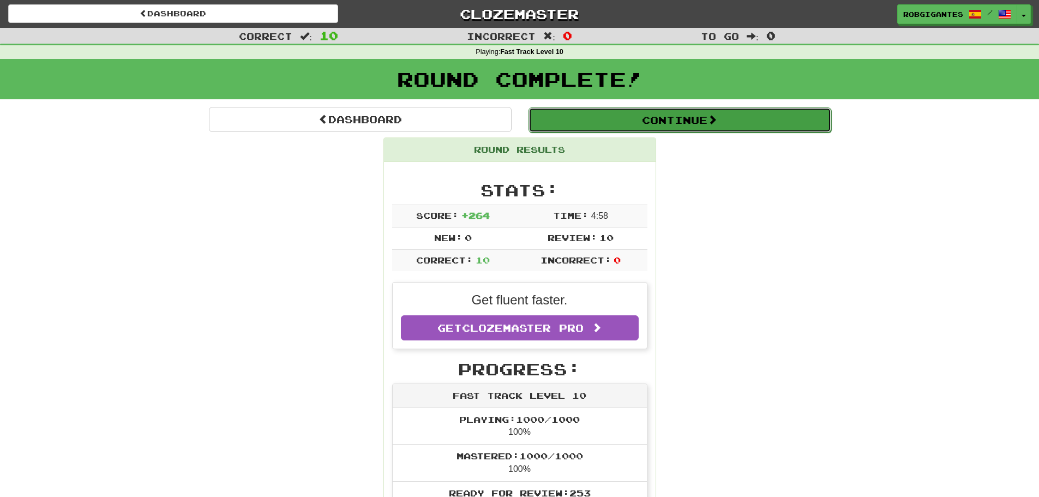
click at [553, 114] on button "Continue" at bounding box center [679, 119] width 303 height 25
